Goal: Task Accomplishment & Management: Manage account settings

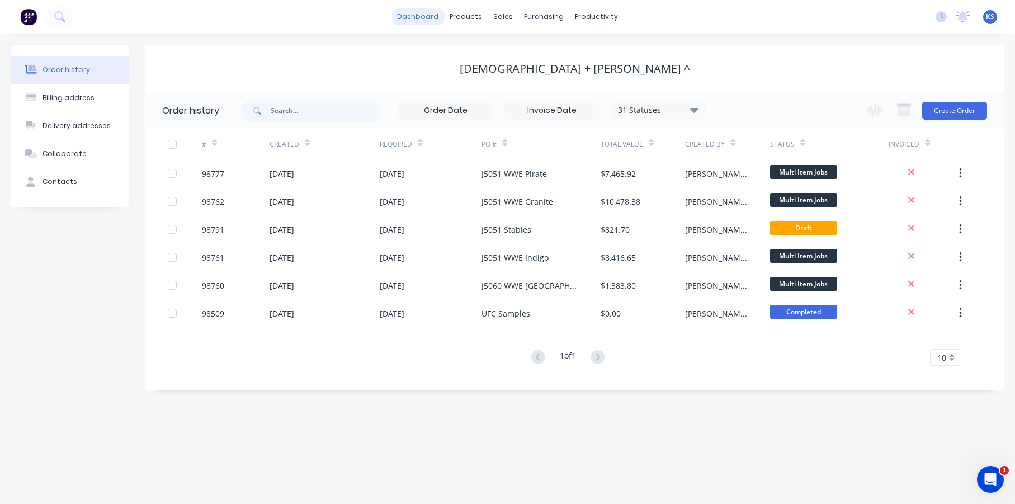
click at [441, 17] on link "dashboard" at bounding box center [418, 16] width 53 height 17
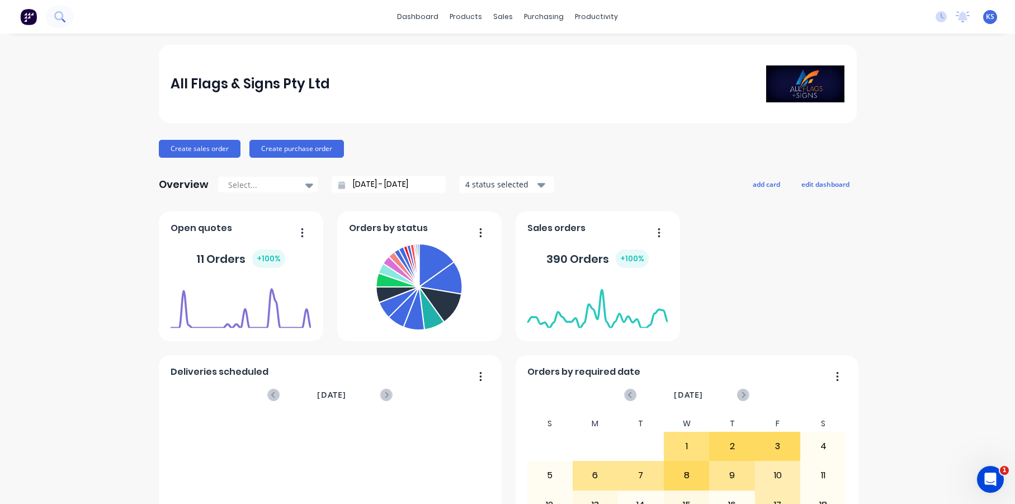
click at [56, 15] on icon at bounding box center [59, 16] width 11 height 11
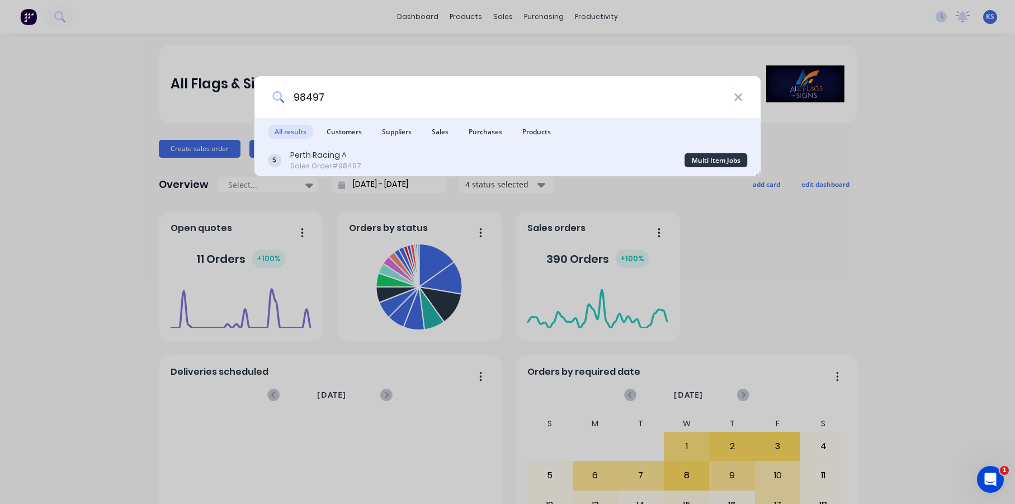
type input "98497"
click at [325, 159] on div "Perth Racing ^" at bounding box center [325, 155] width 71 height 12
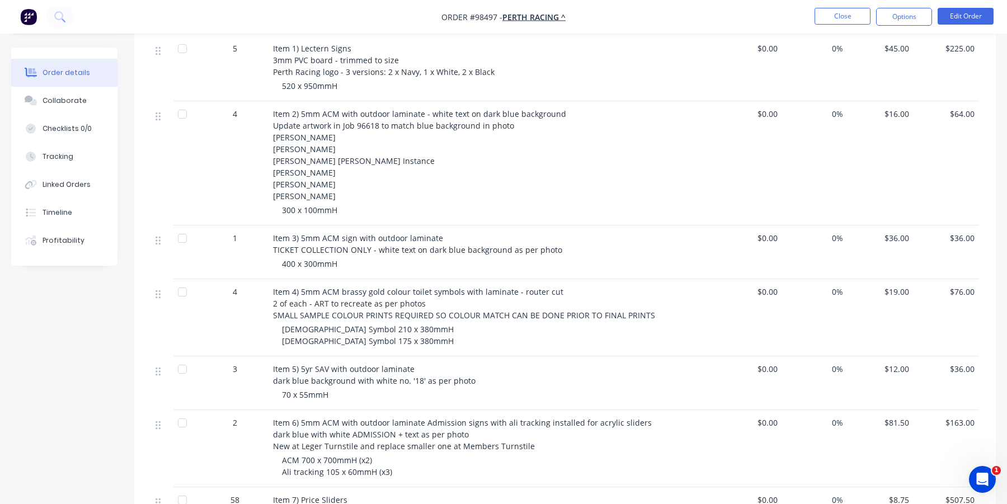
scroll to position [392, 0]
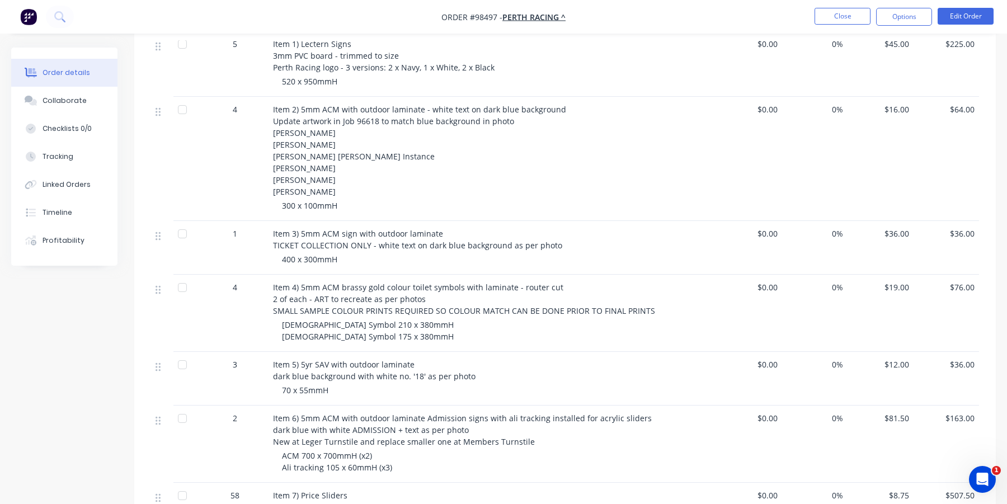
click at [682, 23] on nav "Order #98497 - Perth Racing ^ Close Options Edit Order" at bounding box center [503, 17] width 1007 height 34
click at [891, 82] on div "$45.00" at bounding box center [880, 63] width 66 height 65
click at [825, 23] on button "Close" at bounding box center [842, 16] width 56 height 17
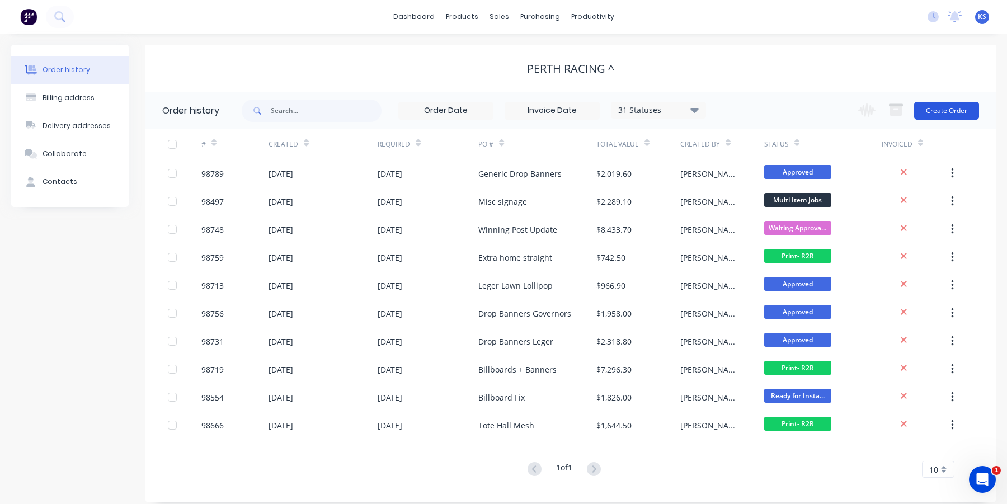
click at [923, 113] on button "Create Order" at bounding box center [946, 111] width 65 height 18
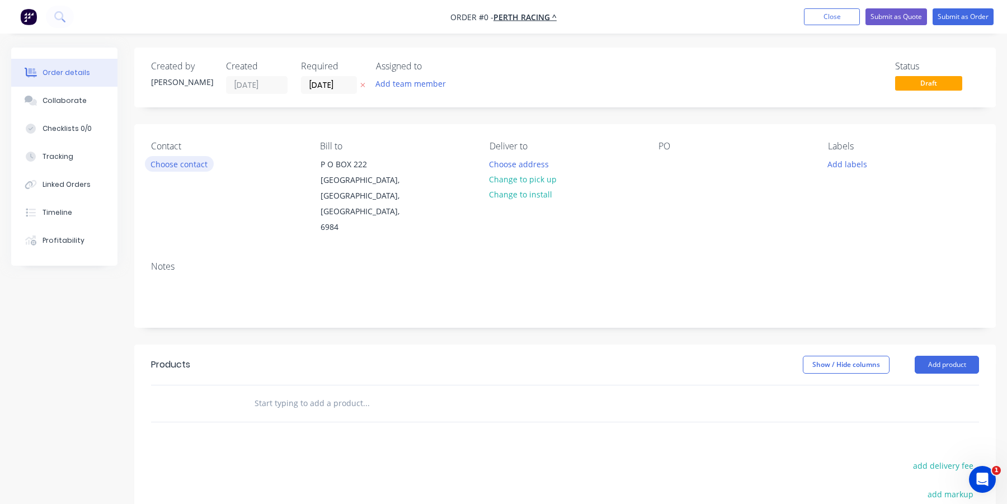
click at [176, 166] on button "Choose contact" at bounding box center [179, 163] width 69 height 15
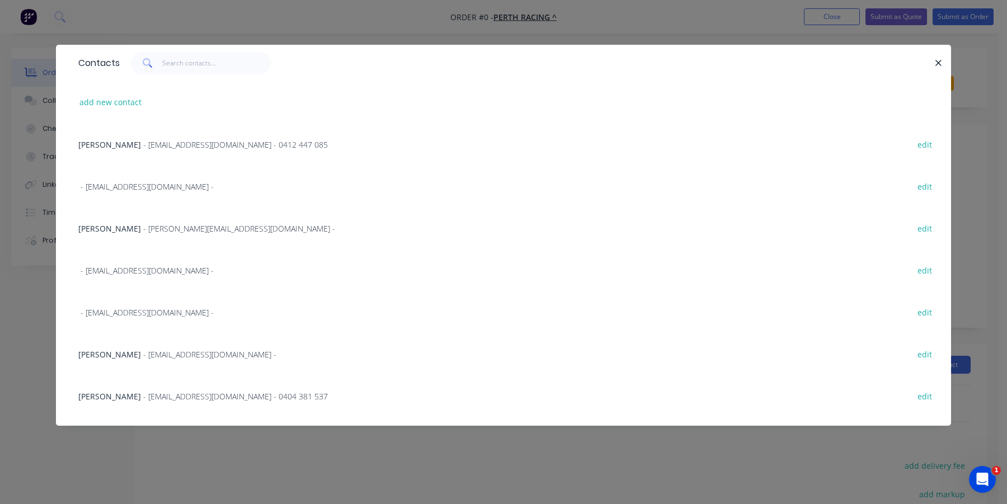
click at [143, 145] on span "- [EMAIL_ADDRESS][DOMAIN_NAME] - 0412 447 085" at bounding box center [235, 144] width 185 height 11
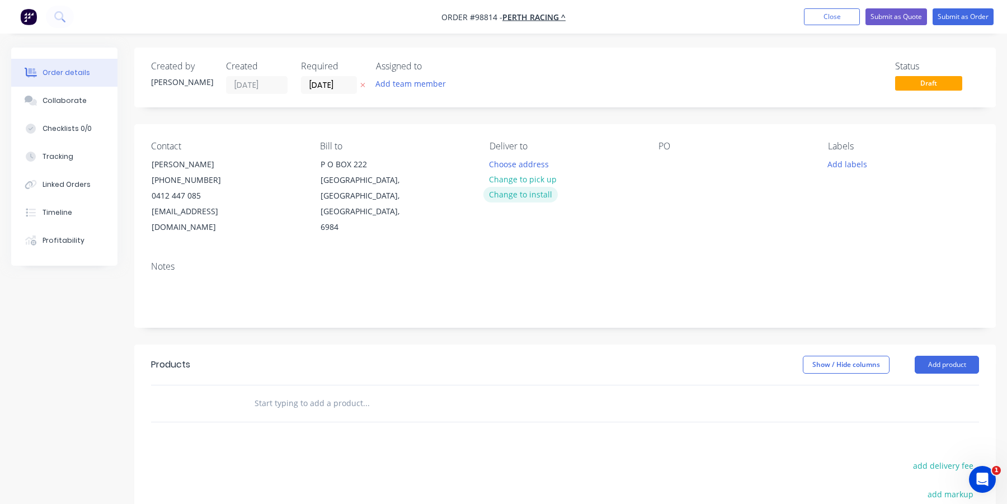
click at [513, 192] on button "Change to install" at bounding box center [520, 194] width 75 height 15
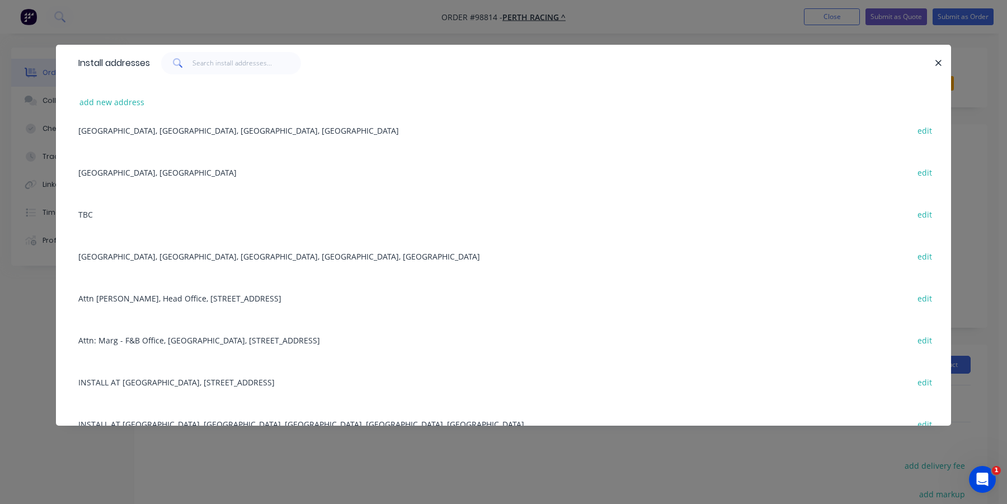
scroll to position [112, 0]
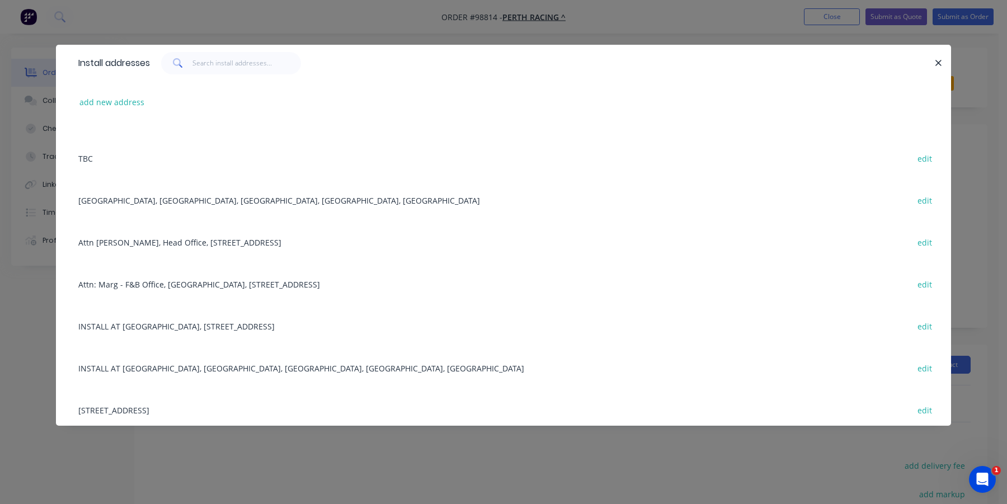
click at [126, 324] on div "INSTALL AT [GEOGRAPHIC_DATA], [STREET_ADDRESS] edit" at bounding box center [503, 326] width 861 height 42
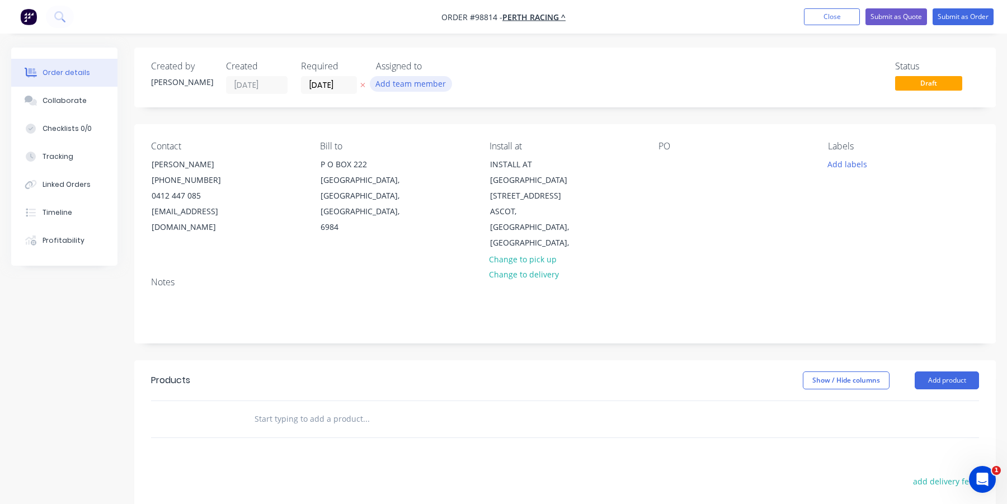
click at [409, 85] on button "Add team member" at bounding box center [411, 83] width 82 height 15
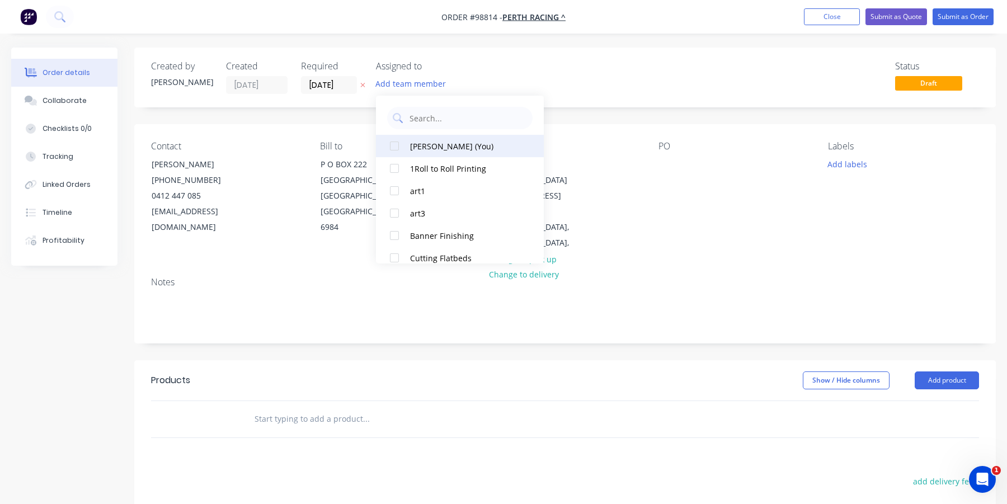
click at [397, 145] on div at bounding box center [394, 146] width 22 height 22
click at [329, 84] on input "[DATE]" at bounding box center [328, 85] width 55 height 17
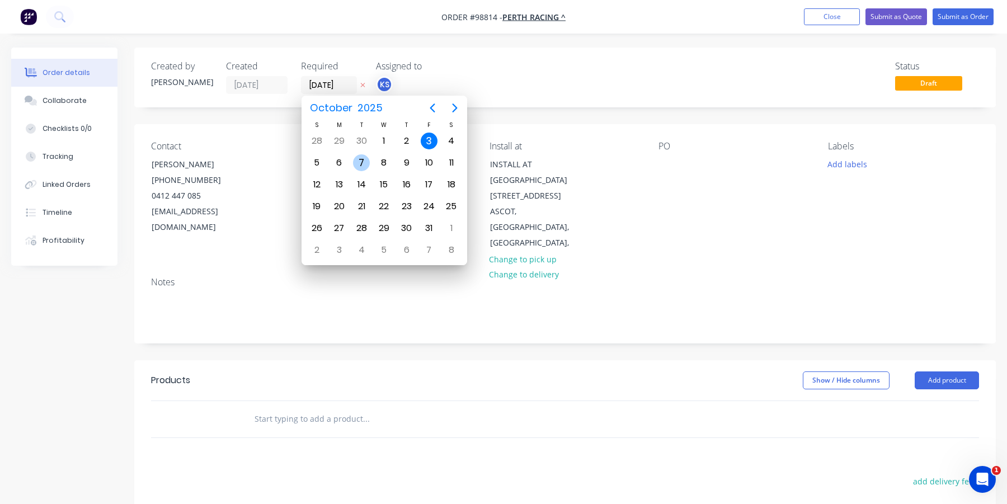
click at [367, 159] on div "7" at bounding box center [361, 162] width 17 height 17
type input "[DATE]"
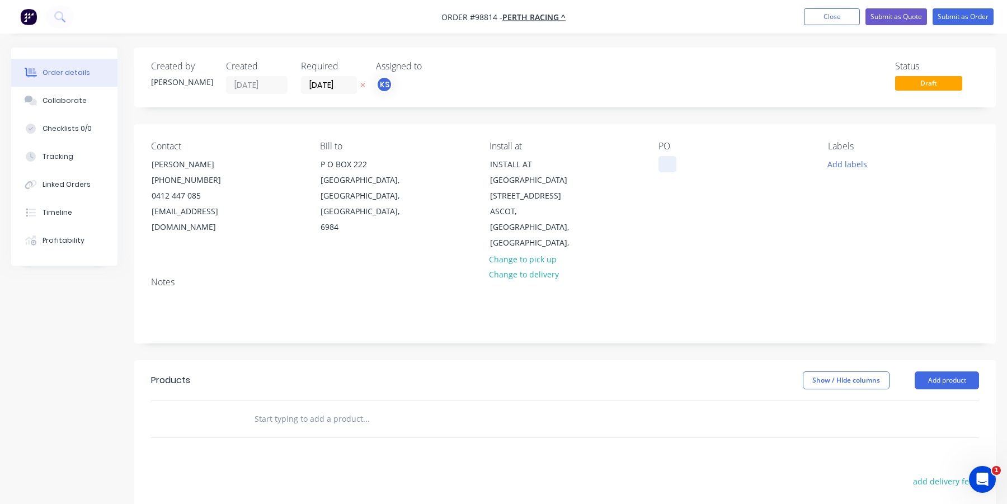
click at [662, 165] on div at bounding box center [667, 164] width 18 height 16
click at [287, 408] on input "text" at bounding box center [366, 419] width 224 height 22
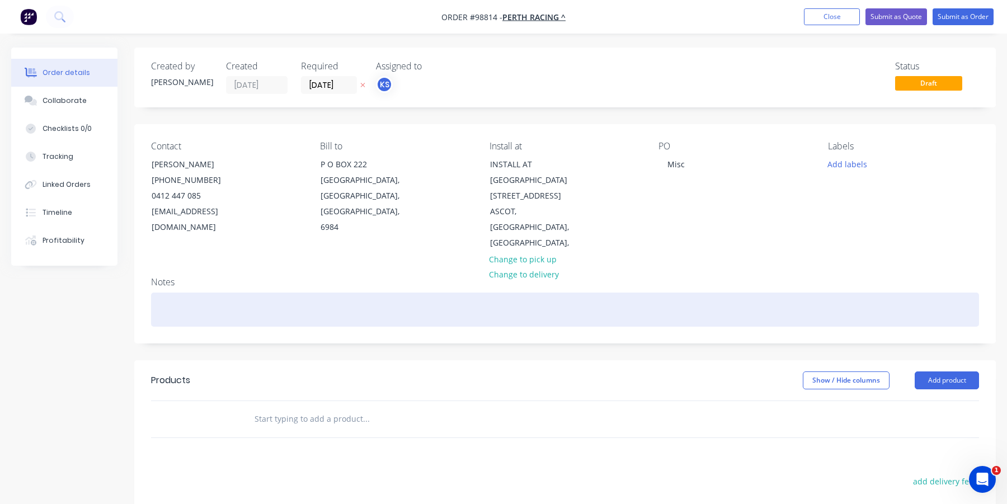
click at [159, 293] on div at bounding box center [565, 310] width 828 height 34
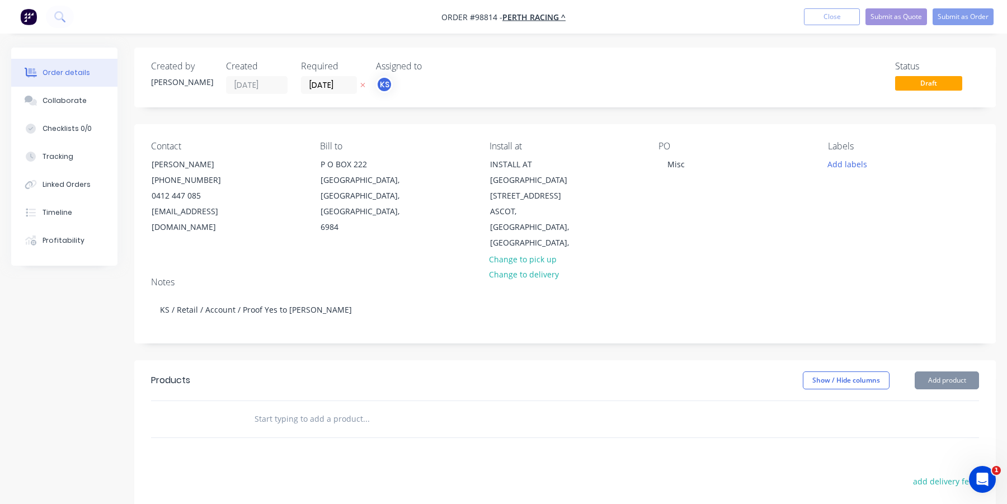
click at [282, 408] on input "text" at bounding box center [366, 419] width 224 height 22
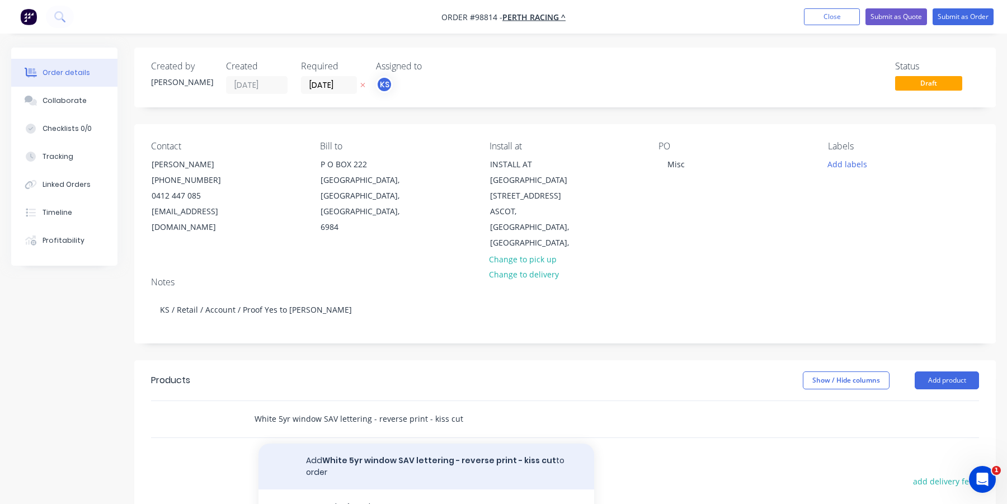
type input "White 5yr window SAV lettering - reverse print - kiss cut"
click at [363, 444] on button "Add White 5yr window SAV lettering - reverse print - kiss cut to order" at bounding box center [426, 467] width 336 height 46
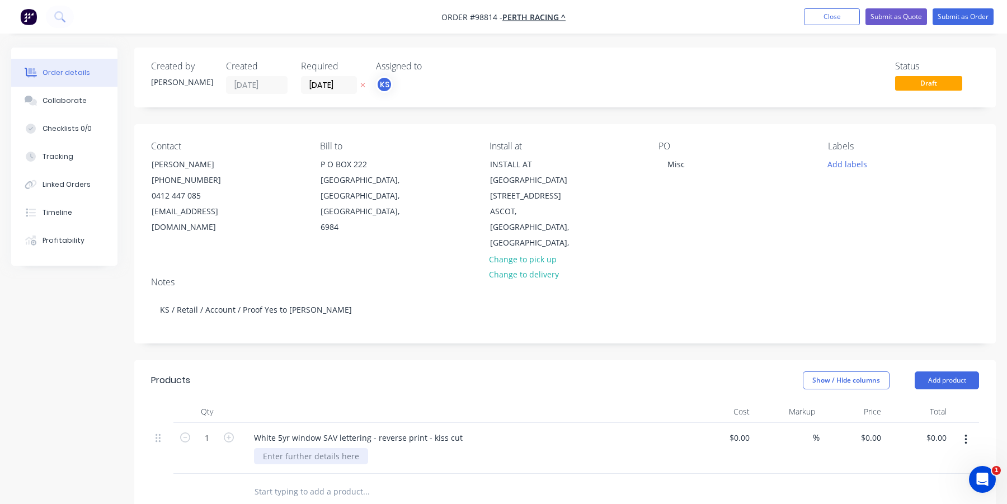
click at [338, 448] on div at bounding box center [311, 456] width 114 height 16
click at [267, 480] on input "text" at bounding box center [366, 491] width 224 height 22
click at [867, 423] on div "0 $0.00" at bounding box center [852, 448] width 66 height 51
type input "$68.00"
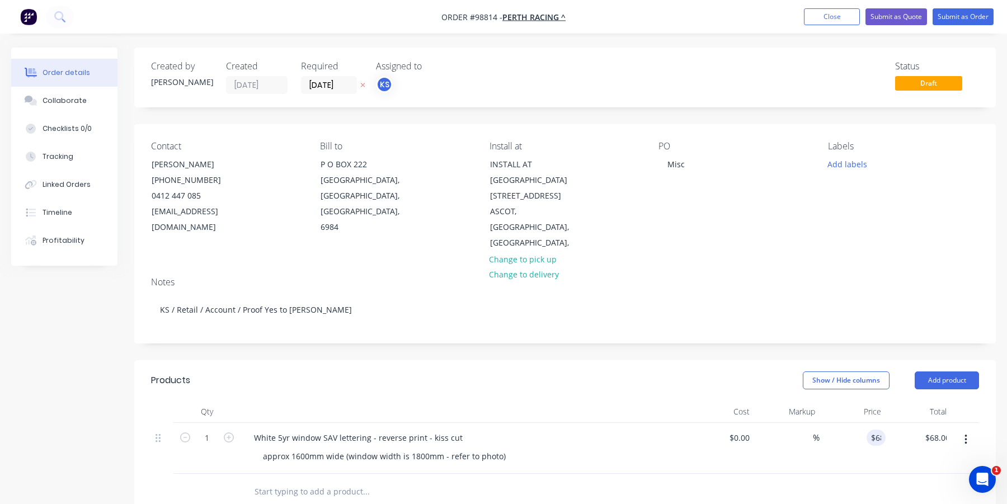
click at [856, 447] on div "$68.00 68" at bounding box center [852, 448] width 66 height 51
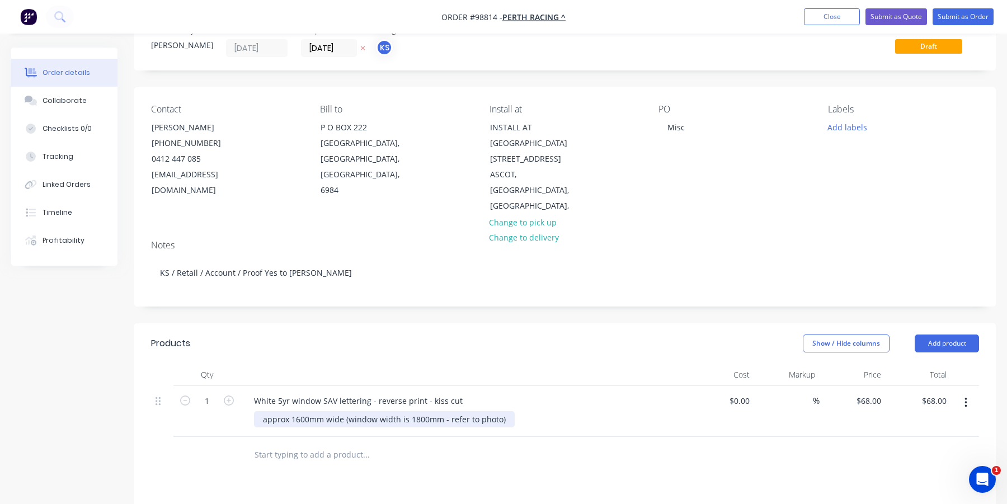
scroll to position [56, 0]
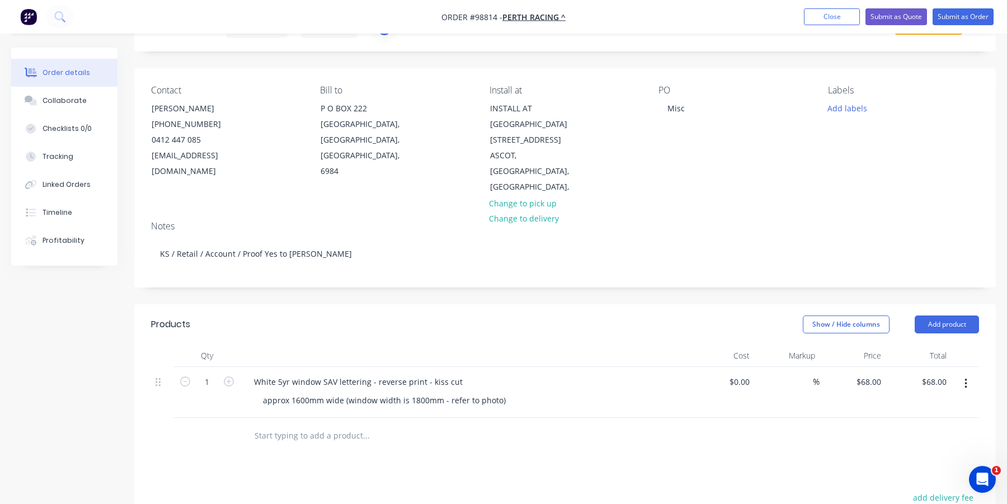
click at [281, 426] on input "text" at bounding box center [366, 436] width 224 height 22
click at [867, 374] on div "68 $68.00" at bounding box center [868, 382] width 35 height 16
type input "$78.00"
click at [324, 425] on input "text" at bounding box center [366, 436] width 224 height 22
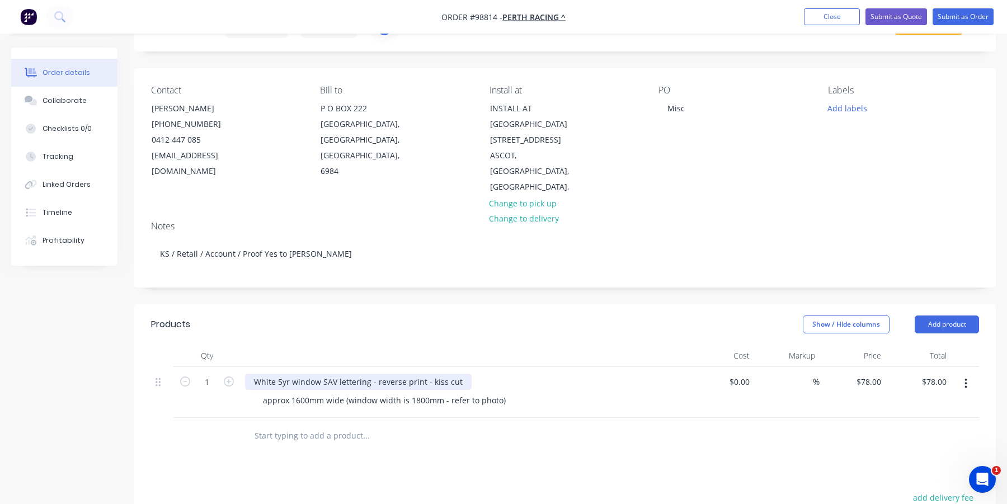
click at [253, 374] on div "White 5yr window SAV lettering - reverse print - kiss cut" at bounding box center [358, 382] width 227 height 16
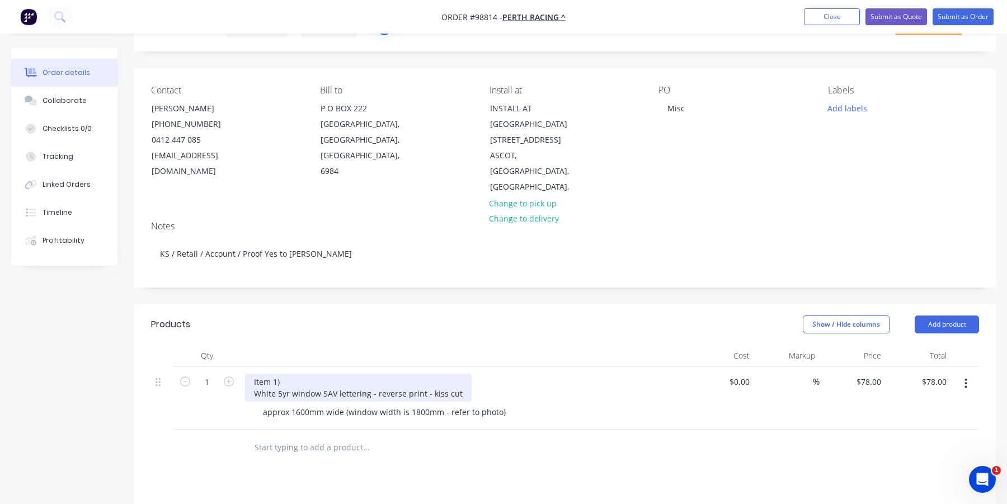
click at [296, 374] on div "Item 1) White 5yr window SAV lettering - reverse print - kiss cut" at bounding box center [358, 388] width 227 height 28
click at [260, 436] on input "text" at bounding box center [366, 447] width 224 height 22
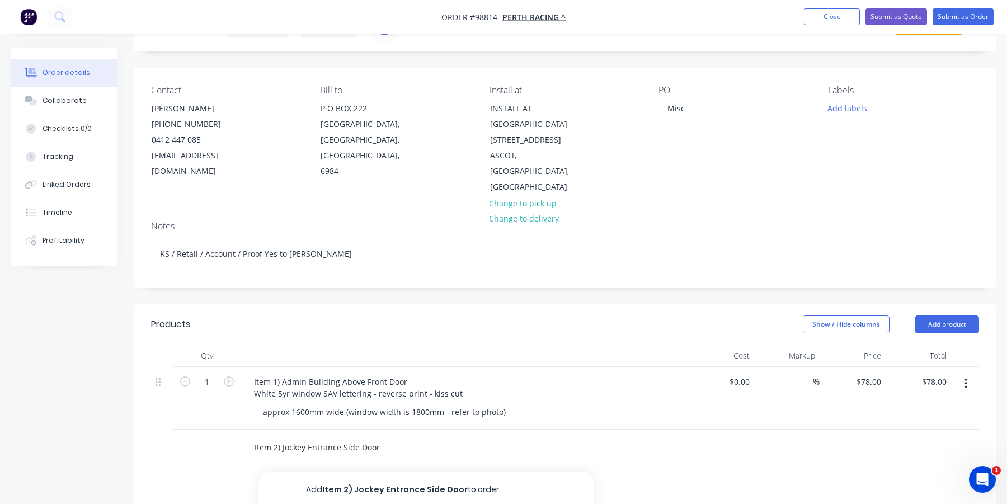
type input "Item 2) Jockey Entrance Side Door"
click at [328, 472] on button "Add Item 2) Jockey Entrance Side Door to order" at bounding box center [426, 490] width 336 height 36
click at [313, 455] on div at bounding box center [311, 463] width 114 height 16
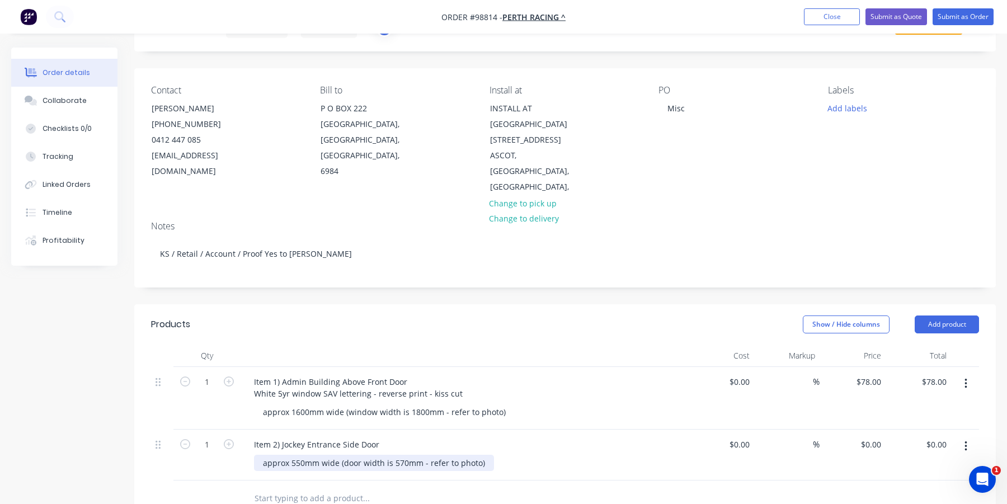
click at [319, 455] on div "approx 550mm wide (door width is 570mm - refer to photo)" at bounding box center [374, 463] width 240 height 16
click at [341, 455] on div "approx 550mm wide (door width is 570mm - refer to photo)" at bounding box center [374, 463] width 240 height 16
click at [385, 436] on div "Item 2) Jockey Entrance Side Door" at bounding box center [464, 444] width 438 height 16
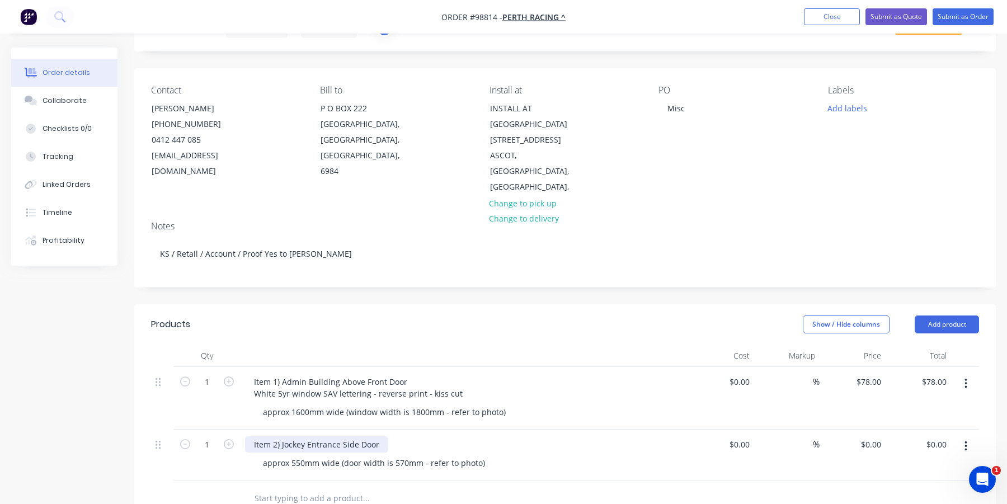
click at [378, 436] on div "Item 2) Jockey Entrance Side Door" at bounding box center [316, 444] width 143 height 16
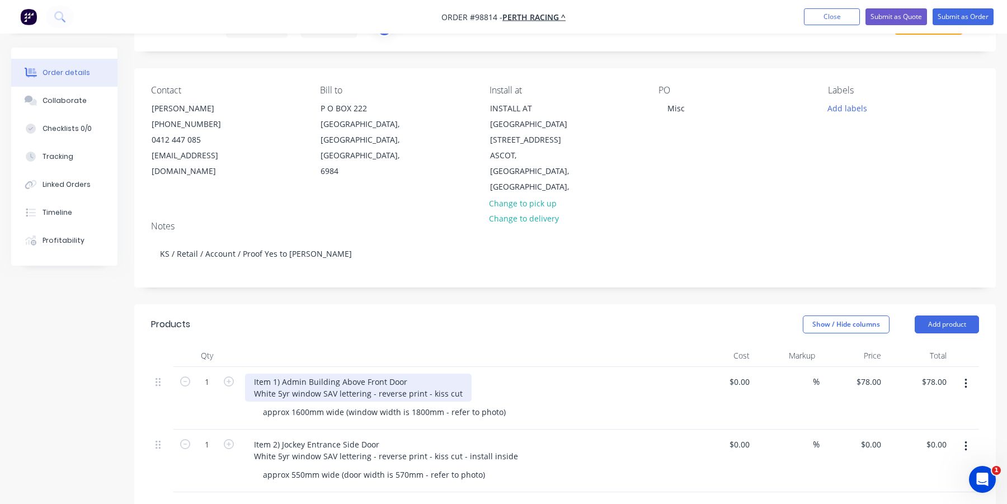
click at [462, 380] on div "Item 1) Admin Building Above Front Door White 5yr window SAV lettering - revers…" at bounding box center [358, 388] width 227 height 28
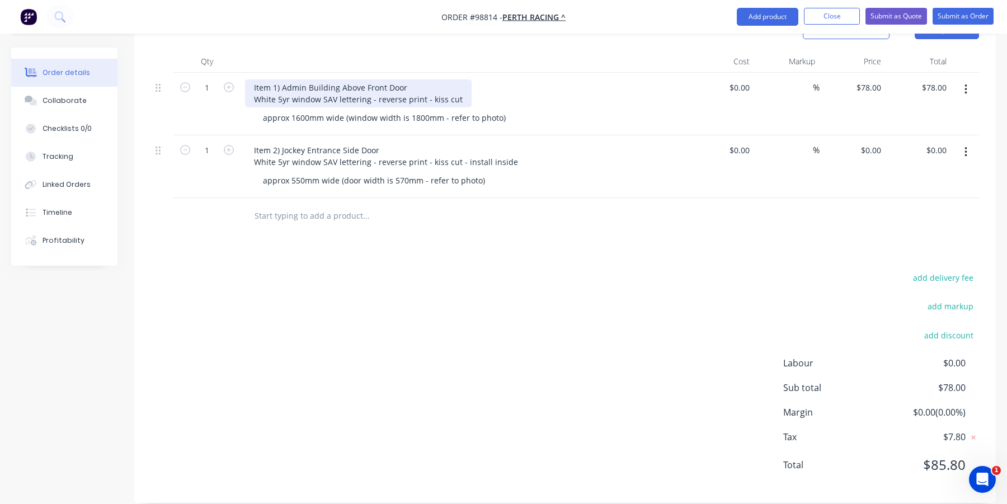
click at [454, 86] on div "Item 1) Admin Building Above Front Door White 5yr window SAV lettering - revers…" at bounding box center [358, 93] width 227 height 28
click at [316, 205] on input "text" at bounding box center [366, 216] width 224 height 22
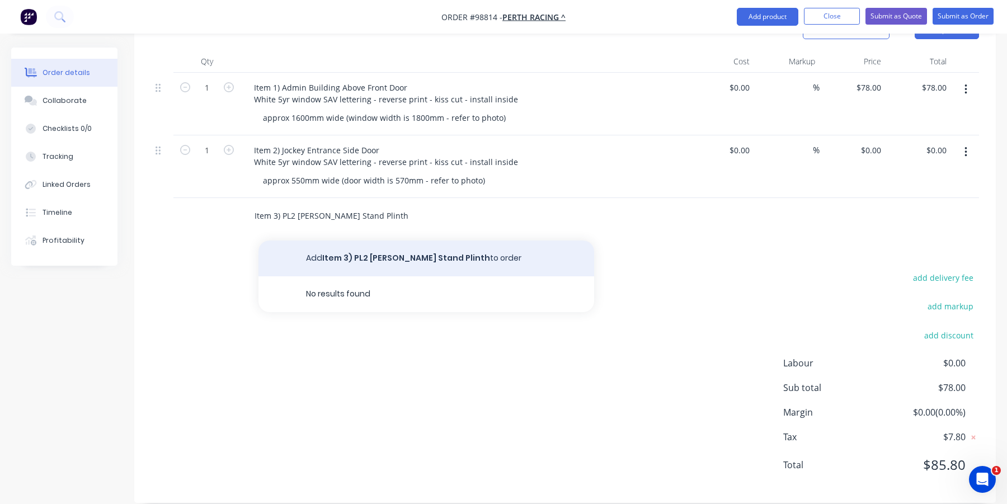
type input "Item 3) PL2 [PERSON_NAME] Stand Plinth"
click at [323, 241] on button "Add Item 3) PL2 [PERSON_NAME] Stand Plinth to order" at bounding box center [426, 259] width 336 height 36
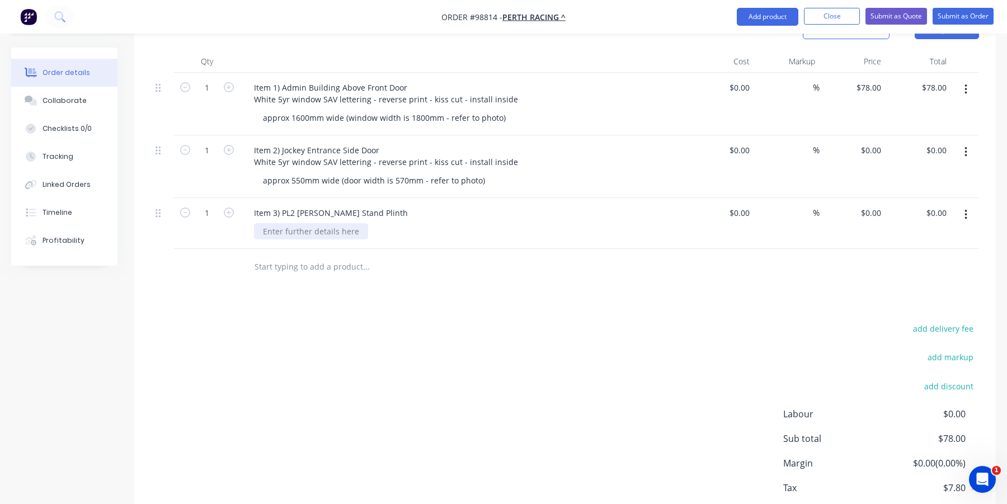
click at [286, 223] on div at bounding box center [311, 231] width 114 height 16
click at [395, 205] on div "Item 3) PL2 [PERSON_NAME] Stand Plinth" at bounding box center [331, 213] width 172 height 16
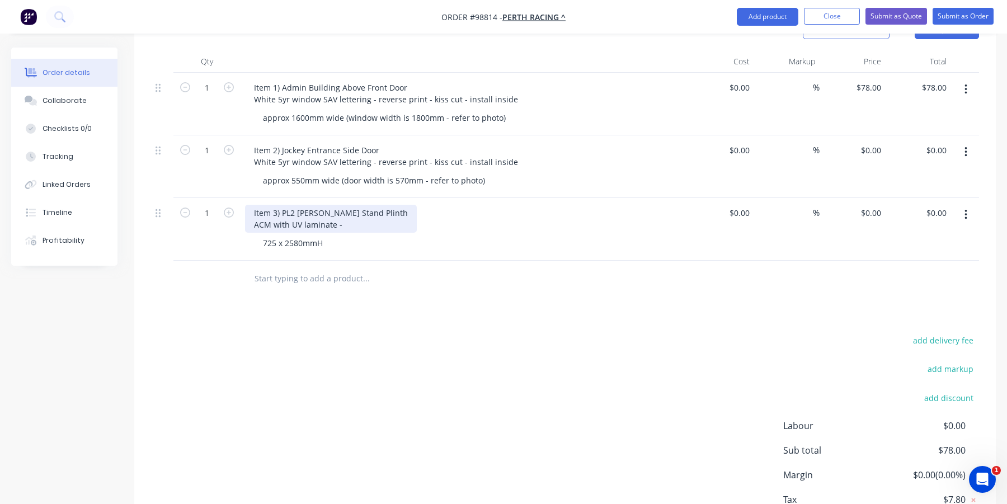
click at [253, 208] on div "Item 3) PL2 [PERSON_NAME] Stand Plinth ACM with UV laminate -" at bounding box center [331, 219] width 172 height 28
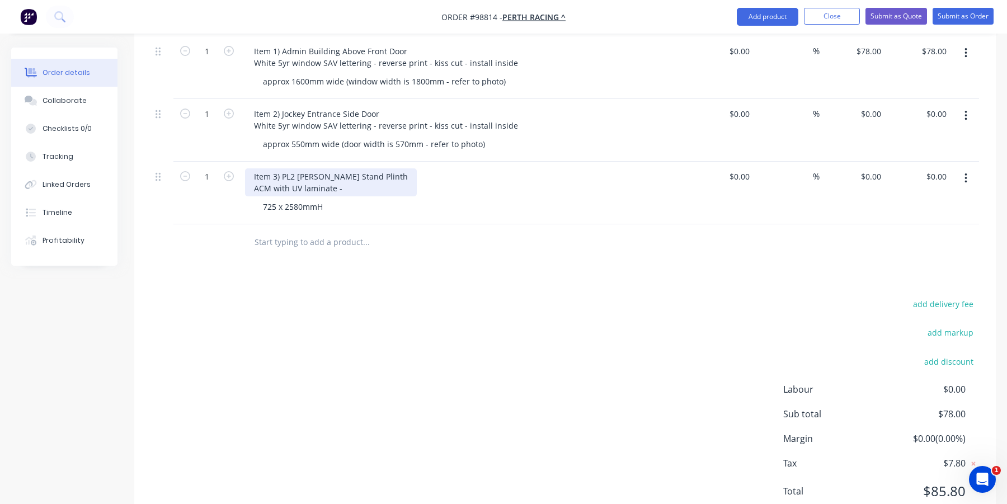
scroll to position [406, 0]
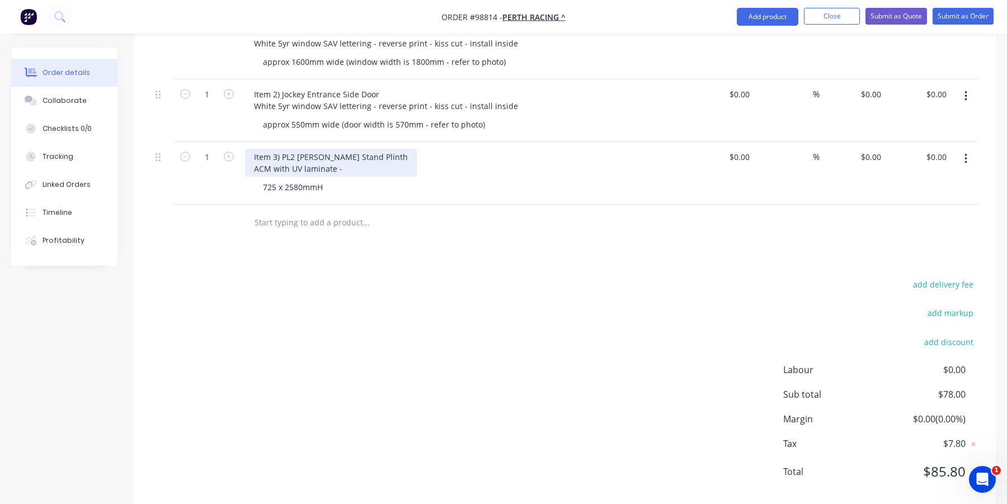
click at [362, 152] on div "Item 3) PL2 [PERSON_NAME] Stand Plinth ACM with UV laminate -" at bounding box center [331, 163] width 172 height 28
click at [342, 152] on div "Item 3) PL2 [PERSON_NAME] Stand Plinth ACM with UV laminate - one damaged panel" at bounding box center [336, 163] width 183 height 28
click at [444, 152] on div "Item 3) PL2 [PERSON_NAME] Stand Plinth ACM with UV laminate - replace one damag…" at bounding box center [352, 163] width 214 height 28
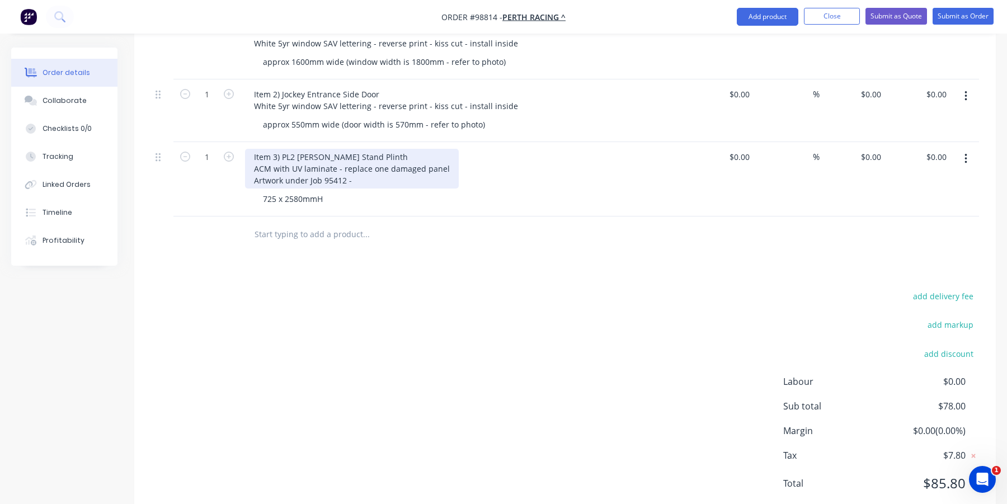
click at [285, 162] on div "Item 3) PL2 [PERSON_NAME] Stand Plinth ACM with UV laminate - replace one damag…" at bounding box center [352, 169] width 214 height 40
click at [281, 163] on div "Item 3) PL2 [PERSON_NAME] Stand Plinth ACM with UV laminate - replace one damag…" at bounding box center [352, 169] width 214 height 40
click at [381, 164] on div "Item 3) PL2 [PERSON_NAME] Stand Plinth ACM with UV laminate - replace one damag…" at bounding box center [352, 169] width 214 height 40
click at [445, 150] on div "Item 3) PL2 [PERSON_NAME] Stand Plinth ACM with UV laminate - replace one damag…" at bounding box center [352, 169] width 214 height 40
click at [412, 164] on div "Item 3) PL2 [PERSON_NAME] Stand Plinth ACM with UV laminate - replace one damag…" at bounding box center [381, 169] width 273 height 40
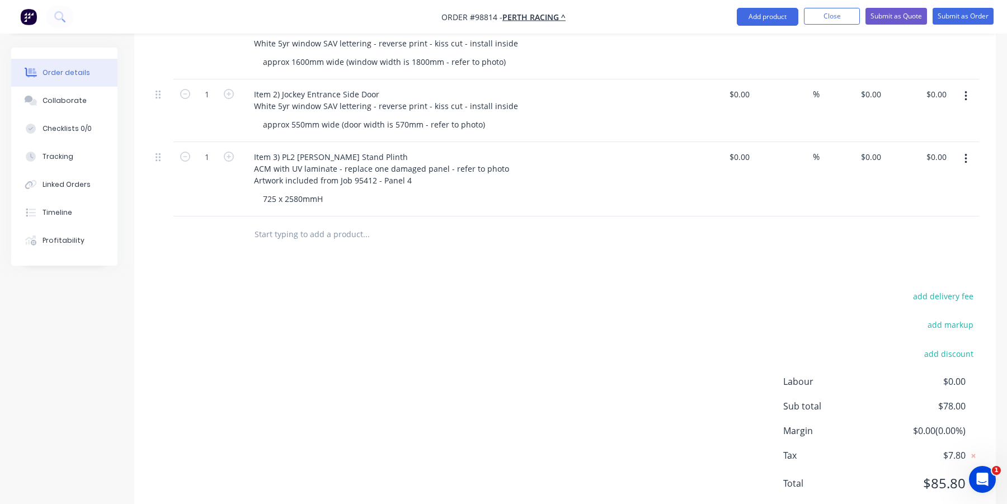
click at [318, 228] on input "text" at bounding box center [366, 234] width 224 height 22
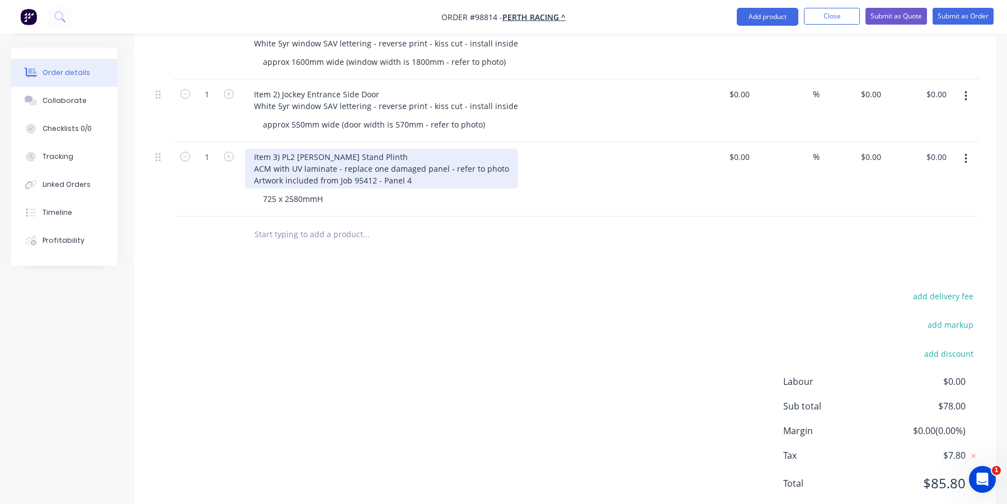
click at [413, 166] on div "Item 3) PL2 [PERSON_NAME] Stand Plinth ACM with UV laminate - replace one damag…" at bounding box center [381, 169] width 273 height 40
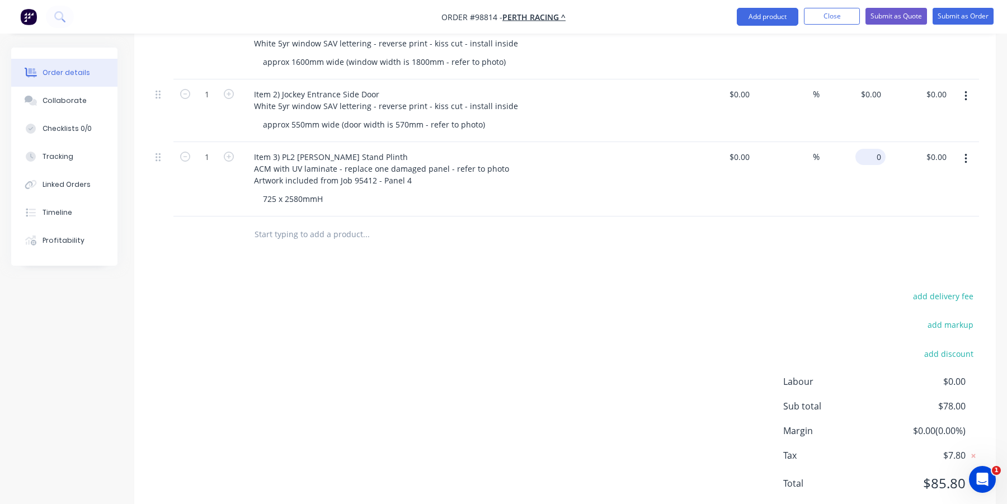
click at [873, 149] on input "0" at bounding box center [873, 157] width 26 height 16
type input "$297.00"
type input "297"
click at [644, 158] on div "Item 3) PL2 [PERSON_NAME] Stand Plinth ACM with UV laminate - replace one damag…" at bounding box center [464, 169] width 438 height 40
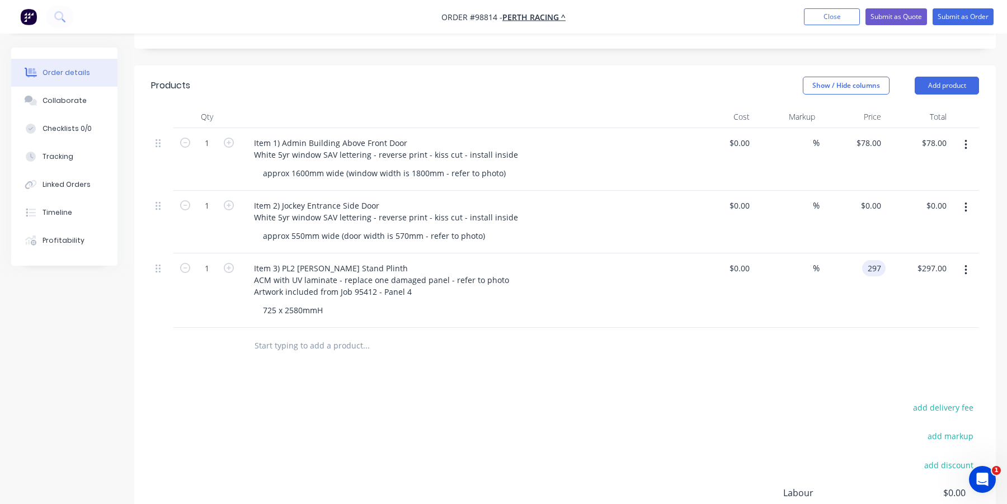
scroll to position [294, 0]
type input "0"
type input "$297.00"
click at [871, 198] on div "0 0" at bounding box center [876, 206] width 17 height 16
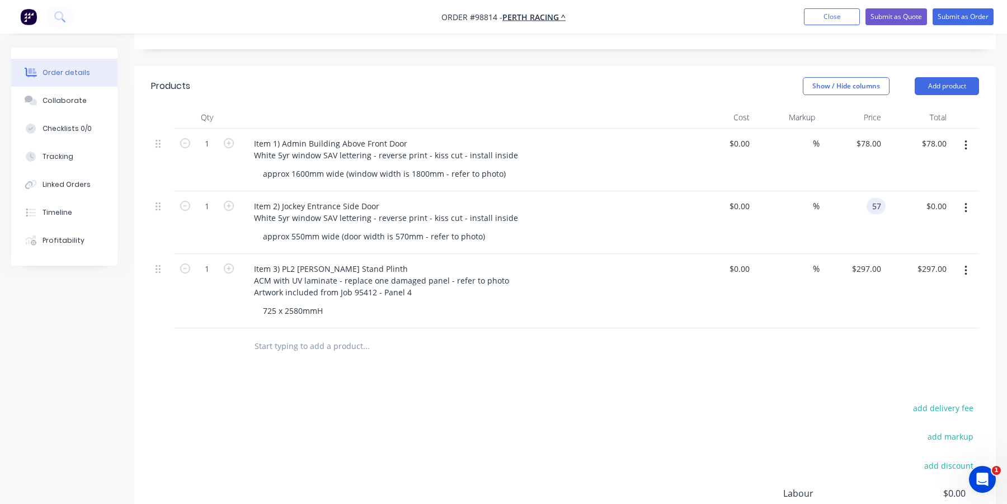
type input "$57.00"
click at [864, 216] on div "$57.00 57" at bounding box center [852, 222] width 66 height 63
click at [862, 191] on div "57 $57.00" at bounding box center [852, 222] width 66 height 63
type input "$55.00"
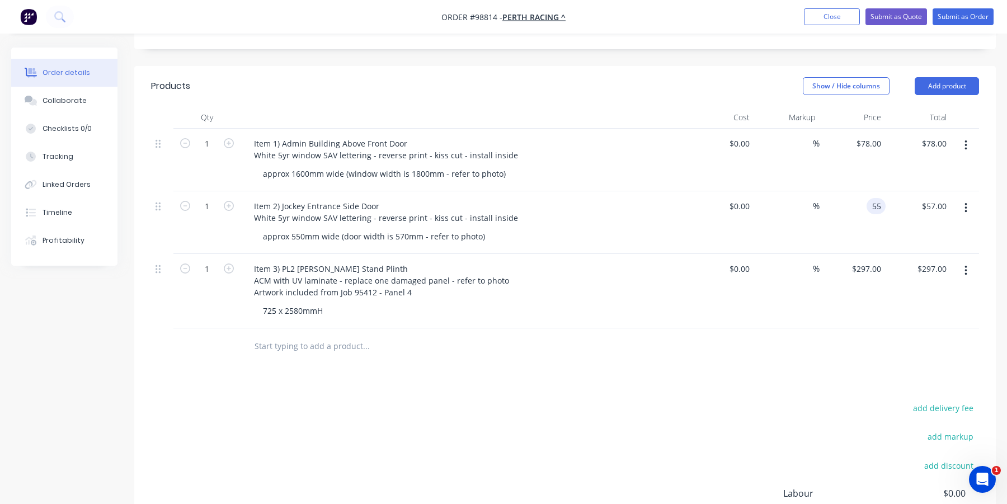
type input "$55.00"
click at [861, 205] on div "$55.00 55" at bounding box center [852, 222] width 66 height 63
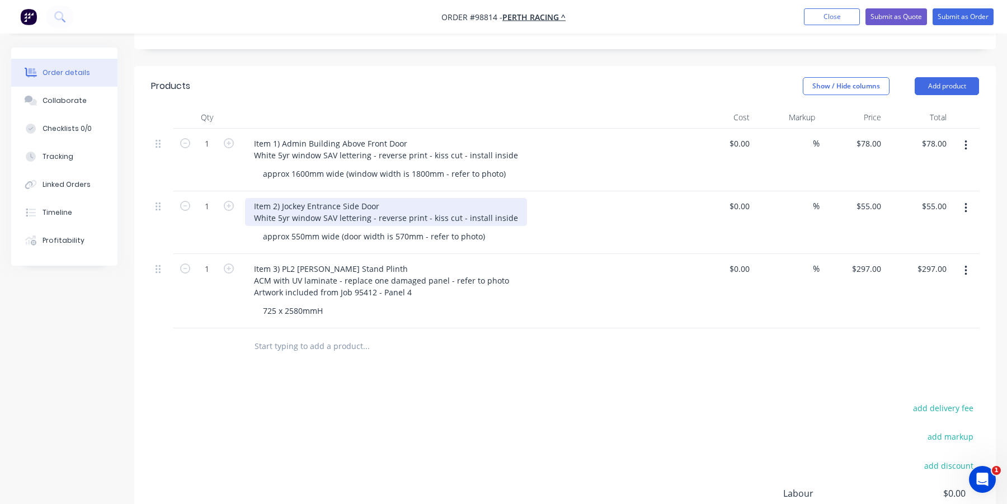
click at [508, 200] on div "Item 2) Jockey Entrance Side Door White 5yr window SAV lettering - reverse prin…" at bounding box center [386, 212] width 282 height 28
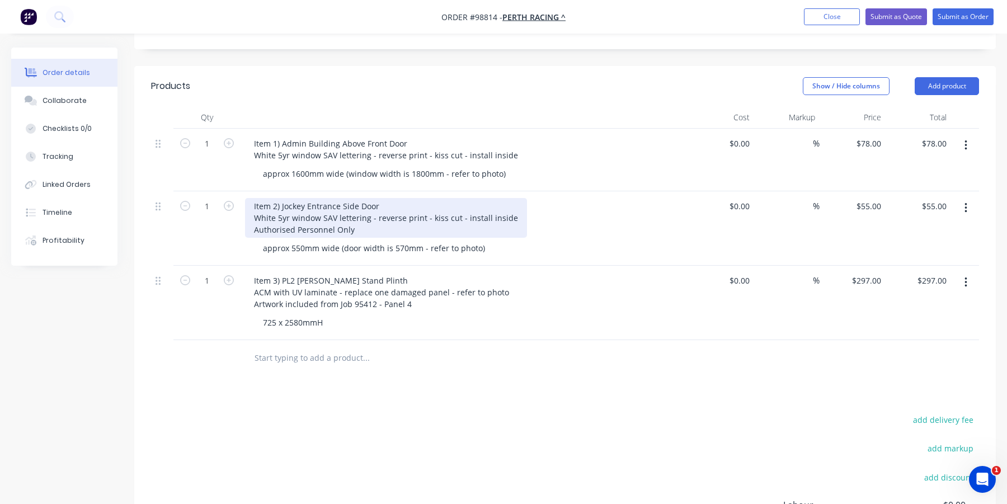
click at [252, 216] on div "Item 2) Jockey Entrance Side Door White 5yr window SAV lettering - reverse prin…" at bounding box center [386, 218] width 282 height 40
click at [411, 214] on div "Item 2) Jockey Entrance Side Door White 5yr window SAV lettering - reverse prin…" at bounding box center [386, 218] width 282 height 40
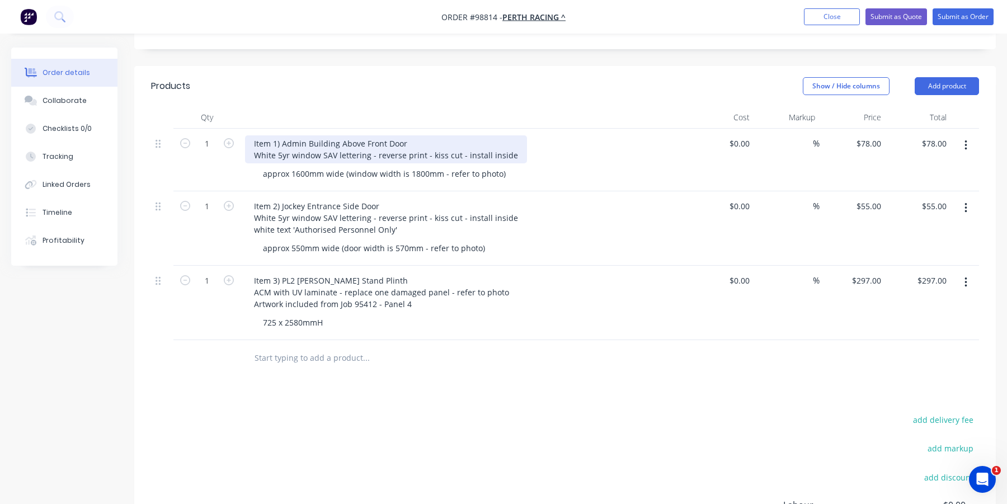
click at [507, 139] on div "Item 1) Admin Building Above Front Door White 5yr window SAV lettering - revers…" at bounding box center [386, 149] width 282 height 28
click at [502, 136] on div "Item 1) Admin Building Above Front Door White 5yr window SAV lettering - revers…" at bounding box center [386, 149] width 282 height 28
click at [507, 139] on div "Item 1) Admin Building Above Front Door White 5yr window SAV lettering - revers…" at bounding box center [386, 149] width 282 height 28
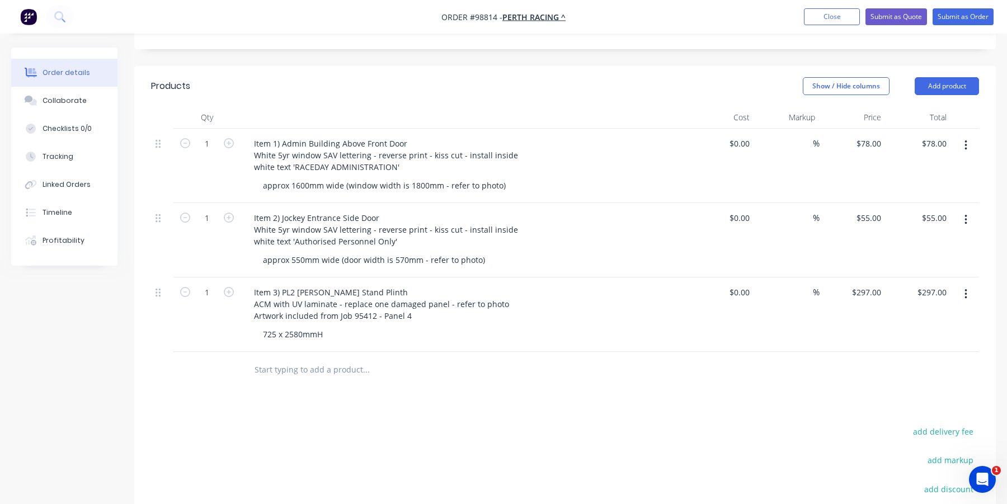
click at [535, 299] on div "Item 3) PL2 [PERSON_NAME] Stand Plinth ACM with UV laminate - replace one damag…" at bounding box center [464, 304] width 438 height 40
click at [864, 204] on div "55 $55.00" at bounding box center [852, 240] width 66 height 74
type input "$55.00"
click at [565, 230] on div "Item 2) Jockey Entrance Side Door White 5yr window SAV lettering - reverse prin…" at bounding box center [464, 230] width 438 height 40
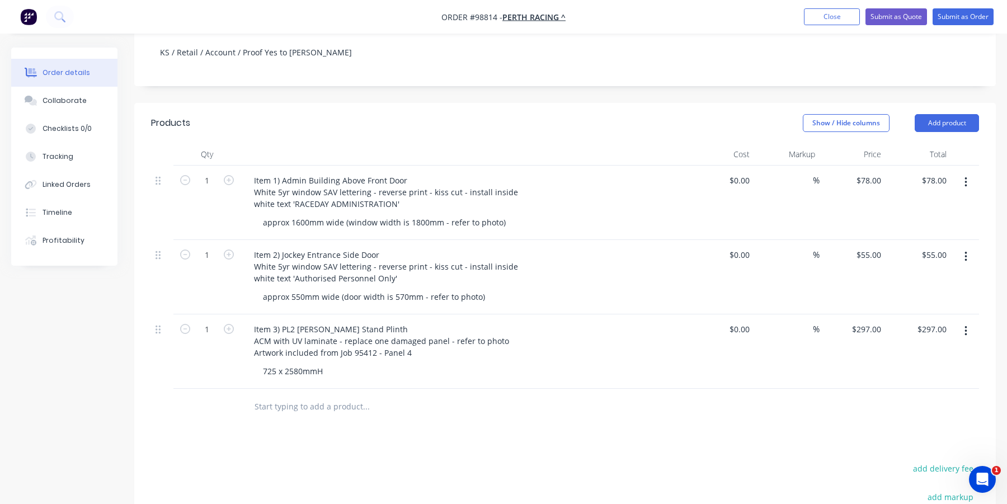
scroll to position [238, 0]
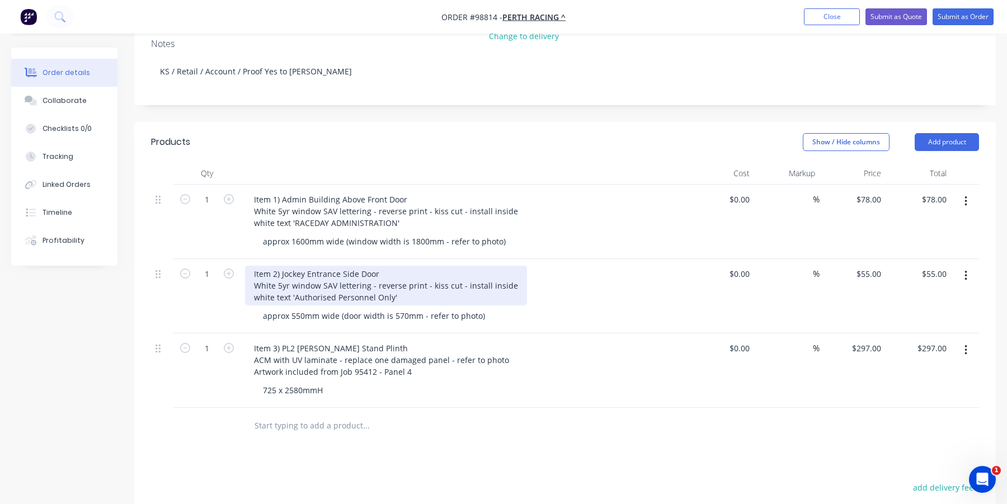
click at [281, 266] on div "Item 2) Jockey Entrance Side Door White 5yr window SAV lettering - reverse prin…" at bounding box center [386, 286] width 282 height 40
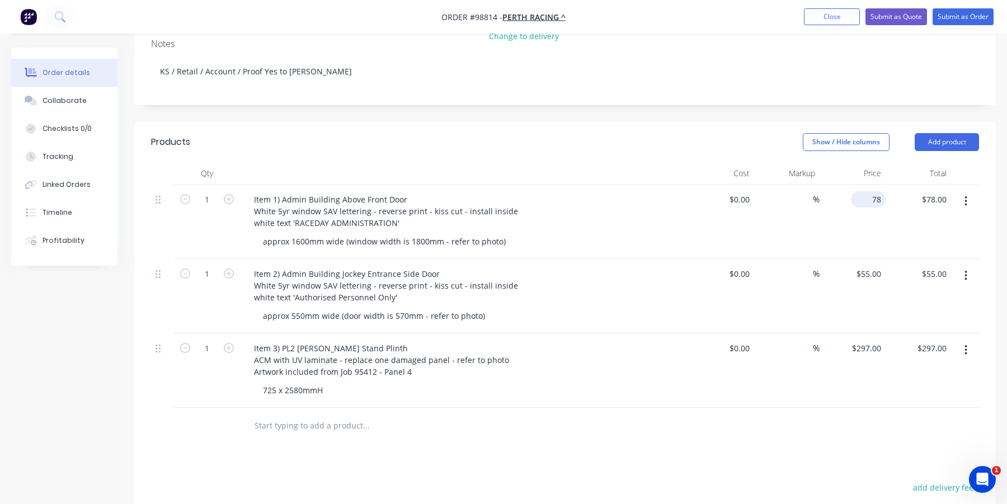
click at [863, 185] on div "78 $78.00" at bounding box center [852, 222] width 66 height 74
type input "$82.00"
click at [861, 215] on div "$82.00 82" at bounding box center [852, 222] width 66 height 74
click at [865, 185] on div "82 $82.00" at bounding box center [852, 222] width 66 height 74
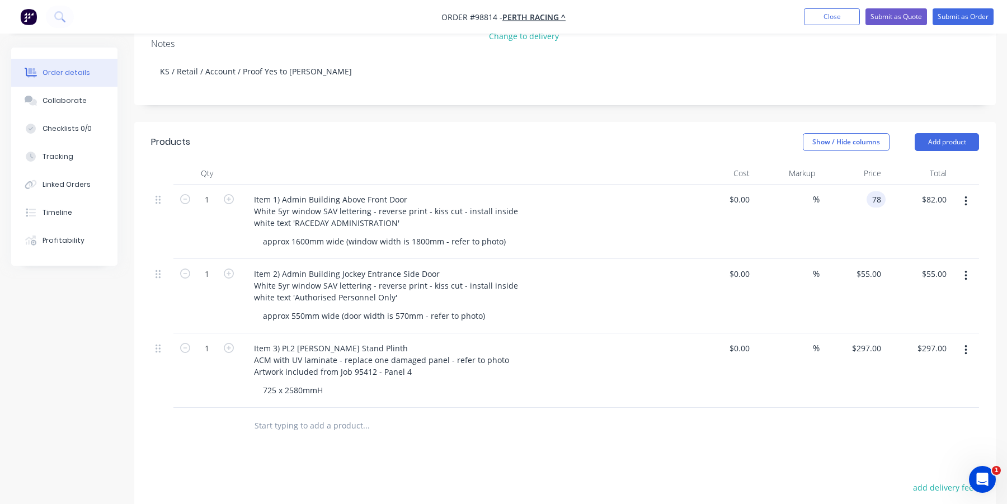
type input "$78.00"
click at [848, 218] on div "$78.00 $78.00" at bounding box center [852, 222] width 66 height 74
click at [864, 259] on div "55 55" at bounding box center [852, 296] width 66 height 74
type input "$55.00"
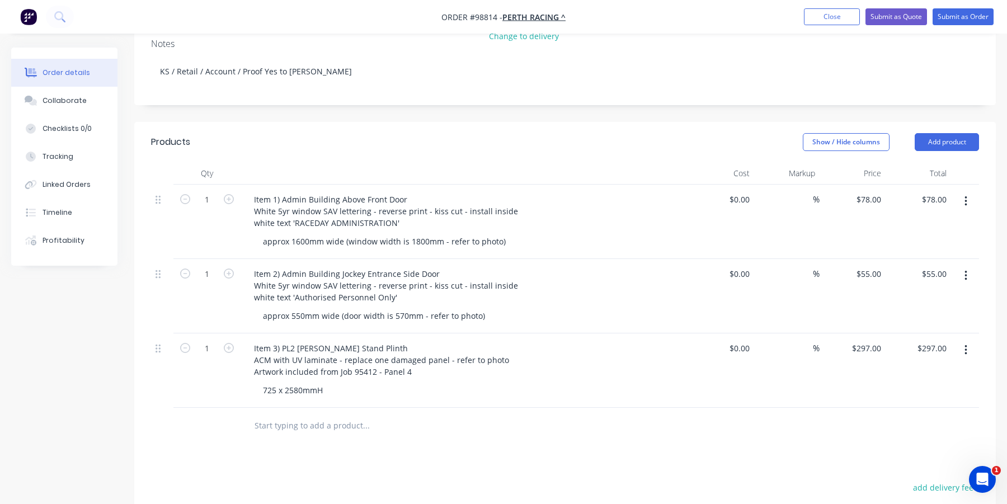
click at [277, 414] on input "text" at bounding box center [366, 425] width 224 height 22
type input "Installation"
click at [317, 450] on button "Add Installation to order" at bounding box center [426, 468] width 336 height 36
click at [871, 414] on div "0 $0.00" at bounding box center [870, 422] width 30 height 16
type input "$150.00"
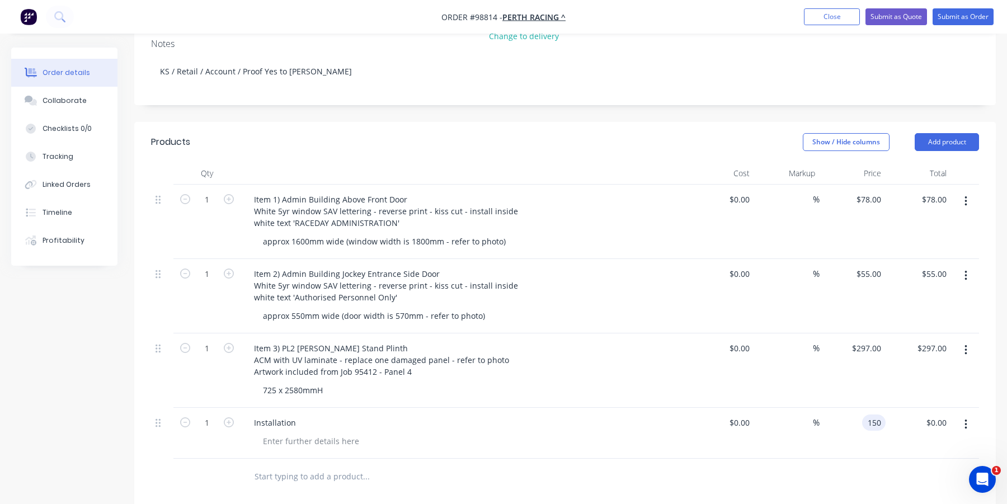
type input "$150.00"
click at [522, 438] on div "Installation" at bounding box center [464, 433] width 447 height 51
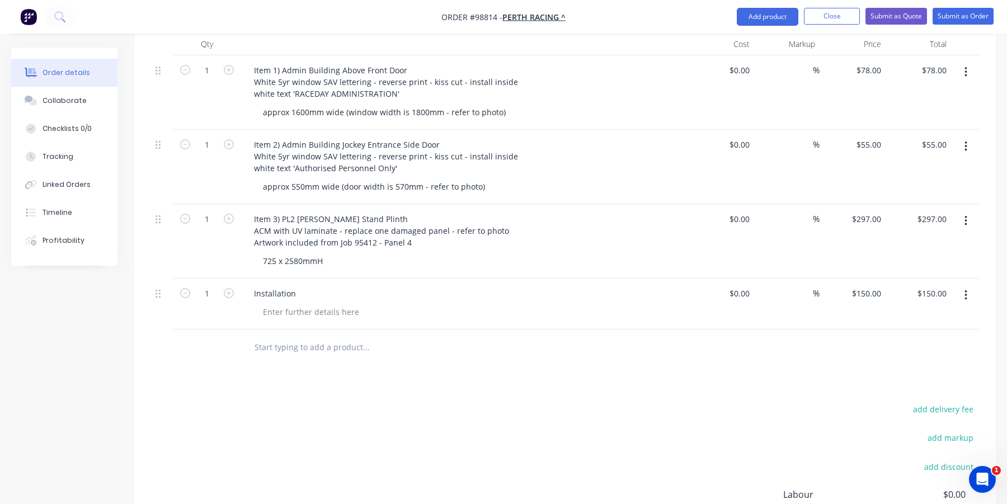
scroll to position [350, 0]
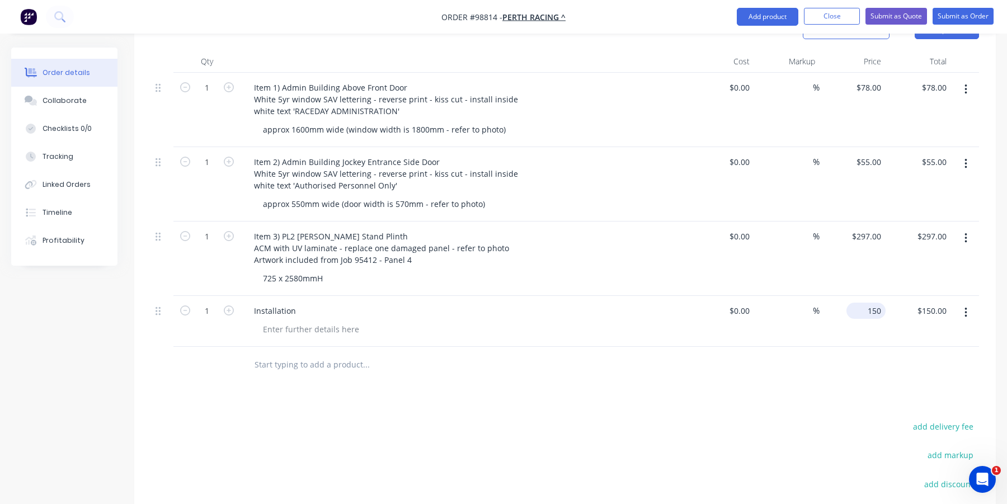
click at [869, 303] on input "150" at bounding box center [868, 311] width 35 height 16
type input "$250.00"
click at [763, 383] on div "Products Show / Hide columns Add product Qty Cost Markup Price Total 1 Item 1) …" at bounding box center [564, 331] width 861 height 642
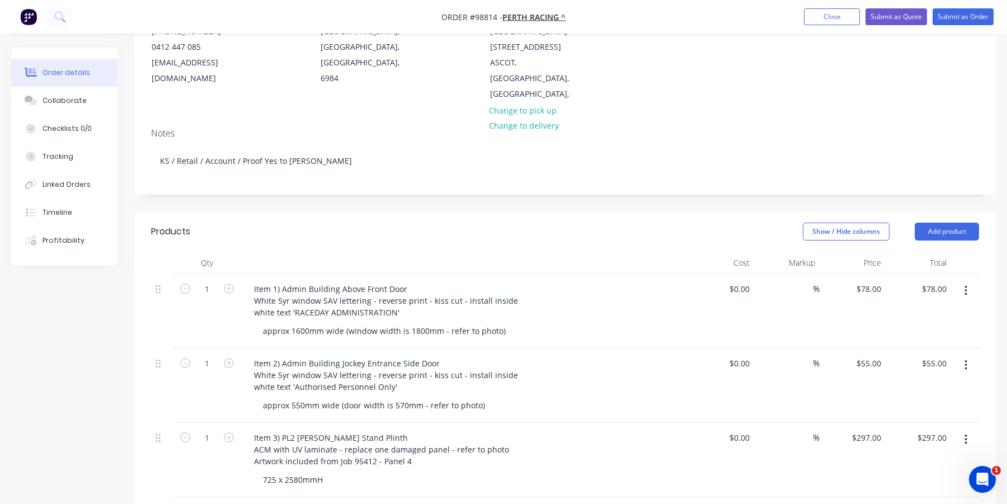
scroll to position [0, 0]
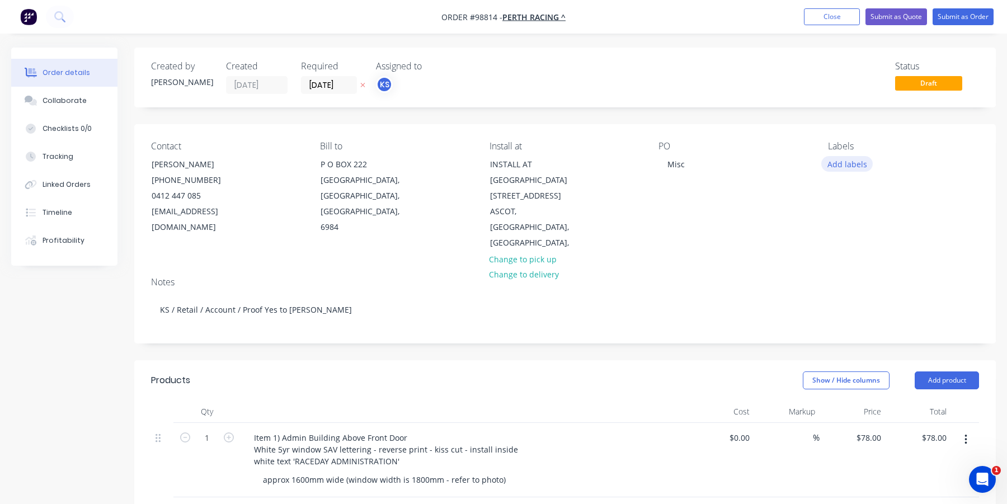
click at [857, 164] on button "Add labels" at bounding box center [846, 163] width 51 height 15
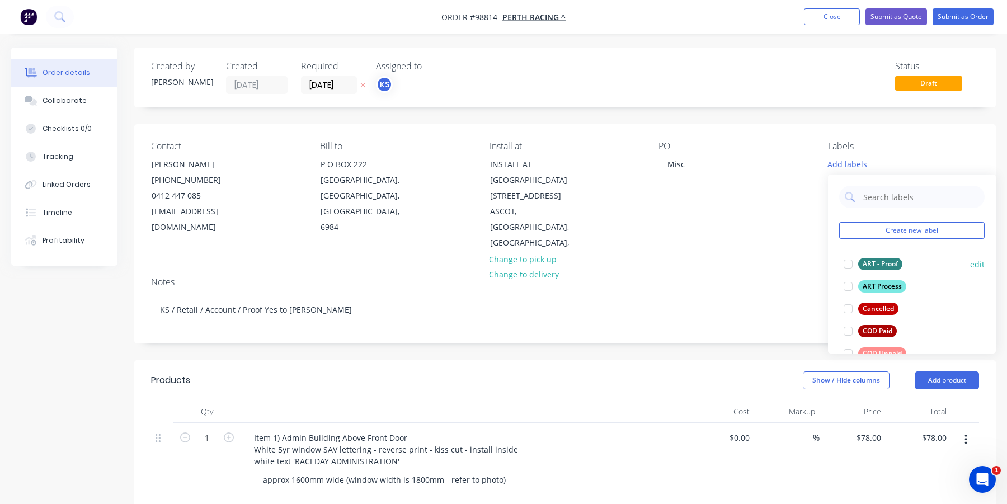
click at [849, 264] on div at bounding box center [848, 264] width 22 height 22
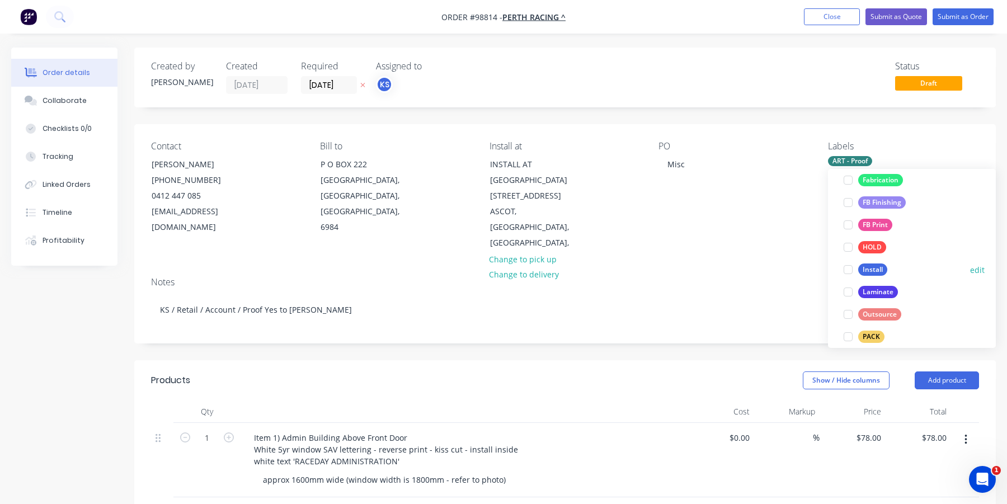
click at [845, 271] on div at bounding box center [848, 269] width 22 height 22
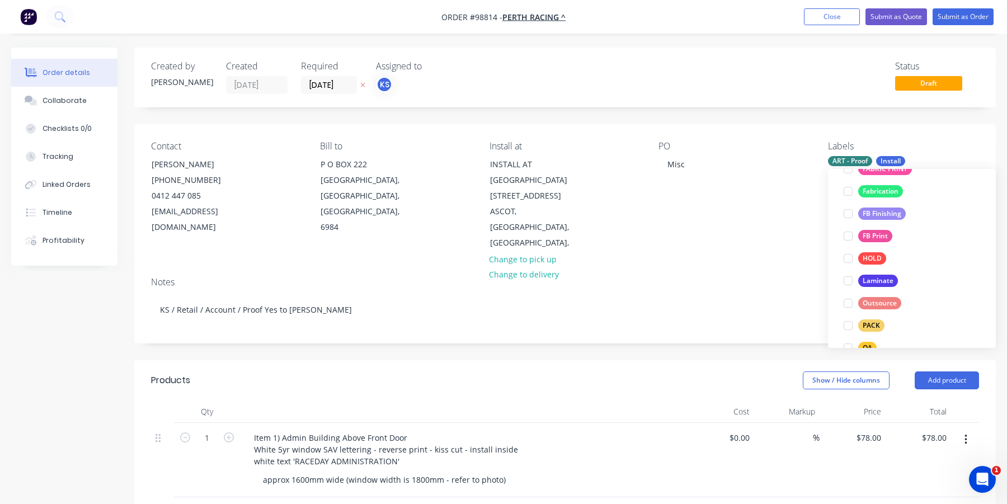
scroll to position [403, 0]
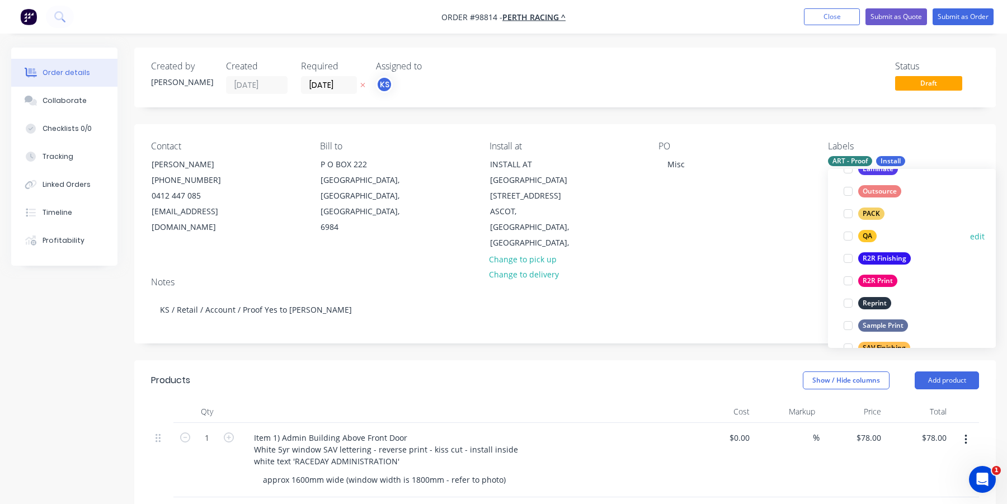
click at [847, 235] on div at bounding box center [848, 236] width 22 height 22
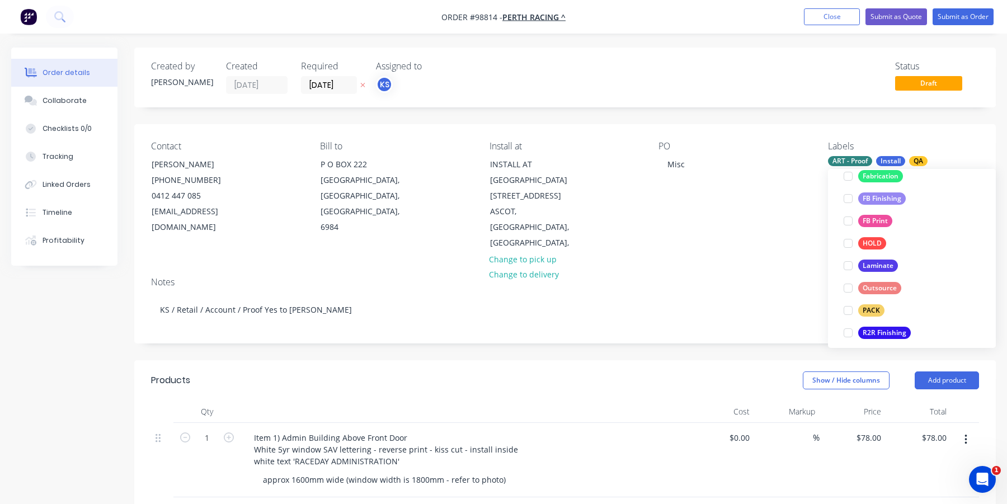
scroll to position [347, 0]
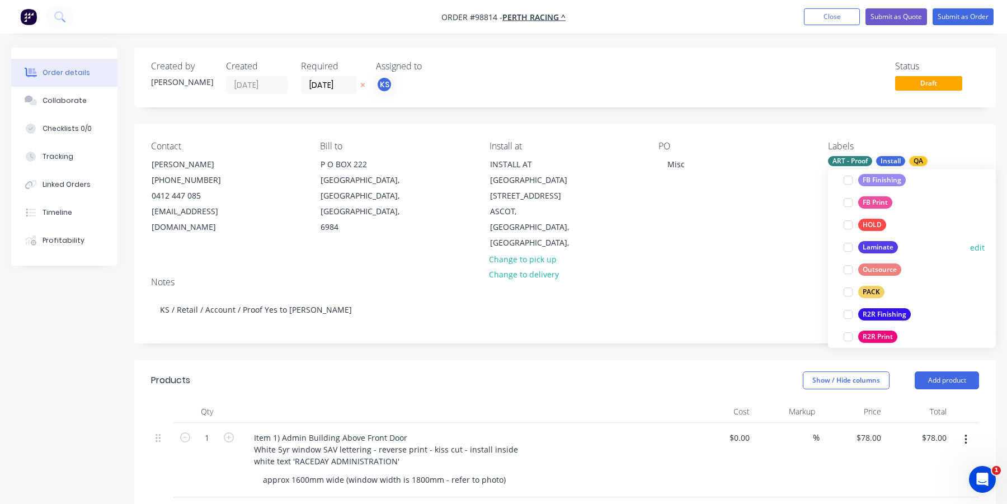
click at [847, 246] on div at bounding box center [848, 247] width 22 height 22
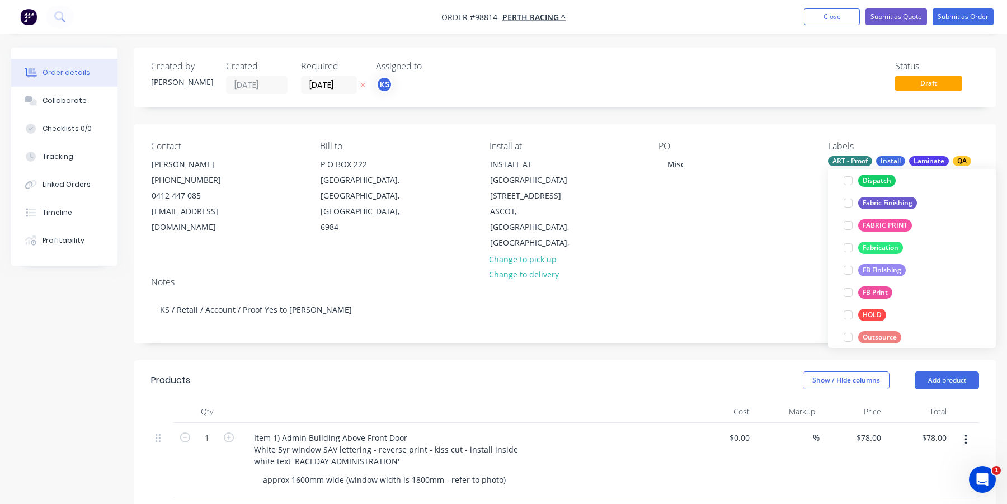
scroll to position [280, 0]
click at [845, 268] on div at bounding box center [848, 269] width 22 height 22
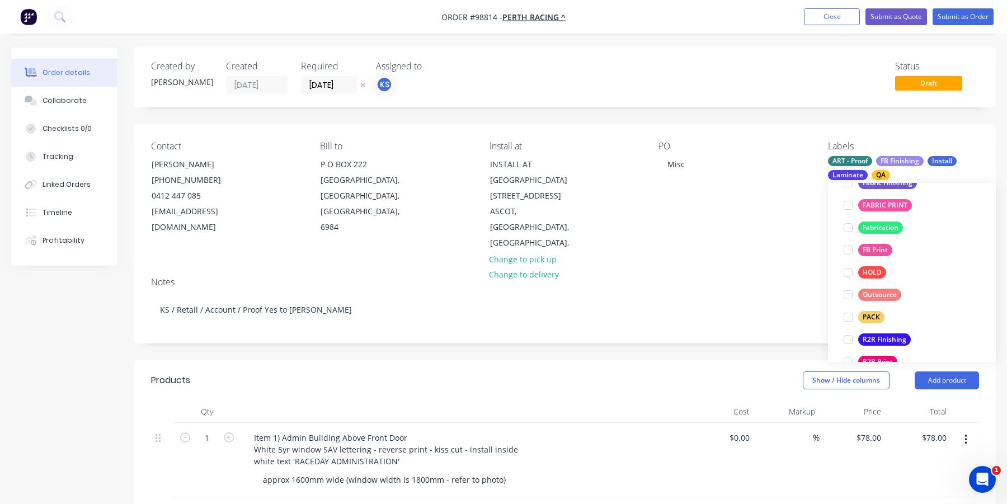
scroll to position [459, 0]
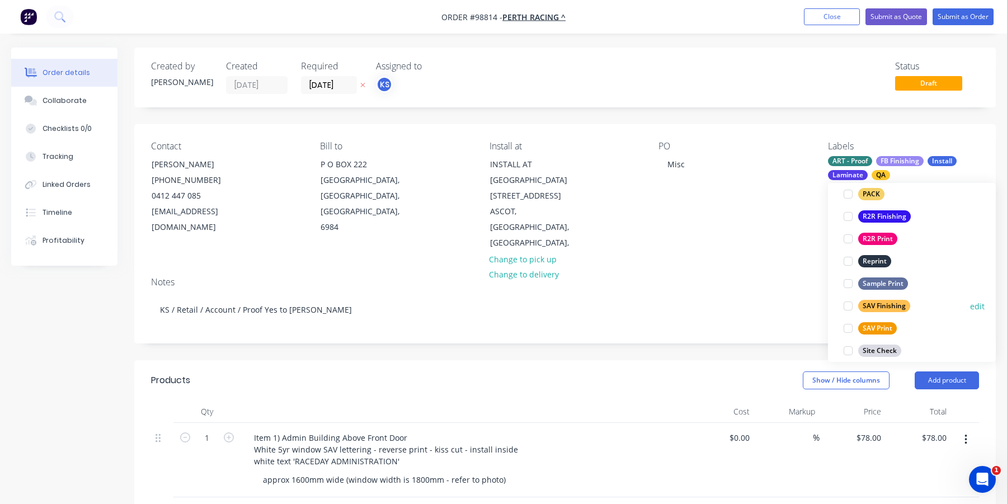
click at [848, 306] on div at bounding box center [848, 306] width 22 height 22
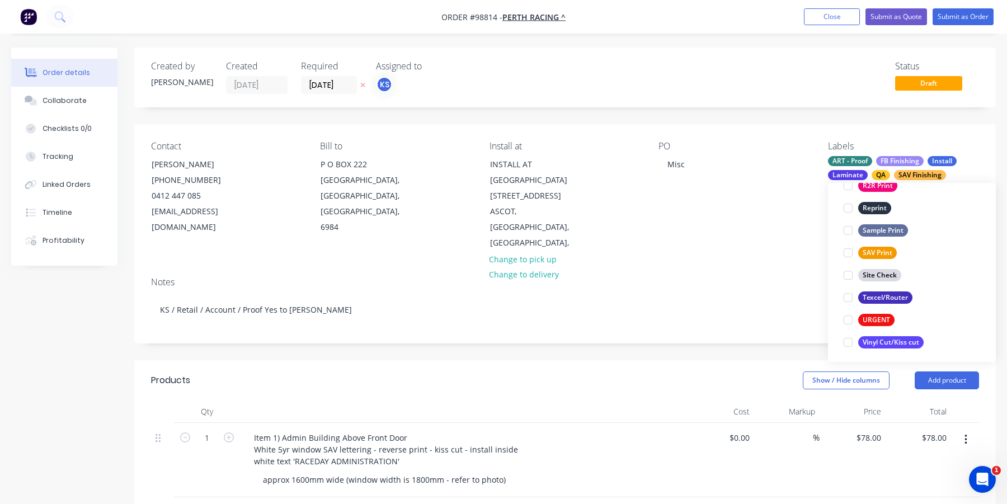
scroll to position [537, 0]
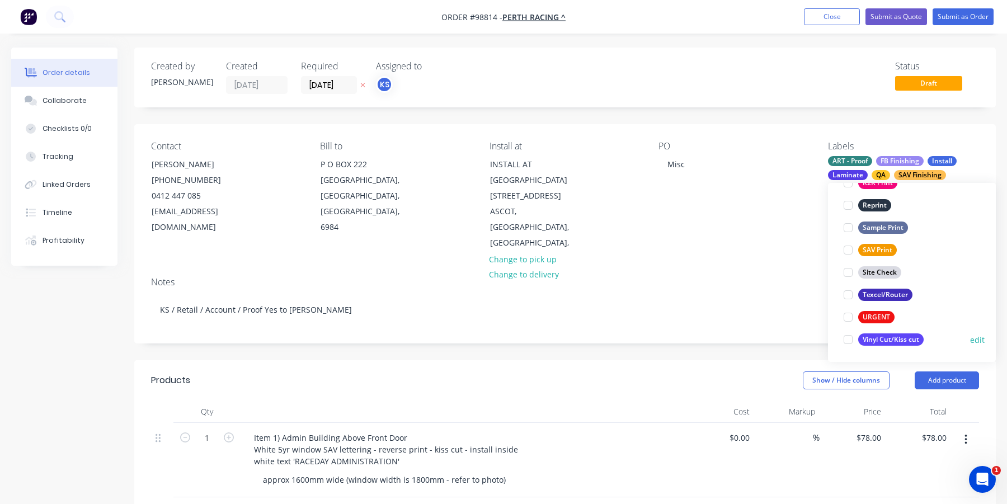
click at [845, 341] on div at bounding box center [848, 339] width 22 height 22
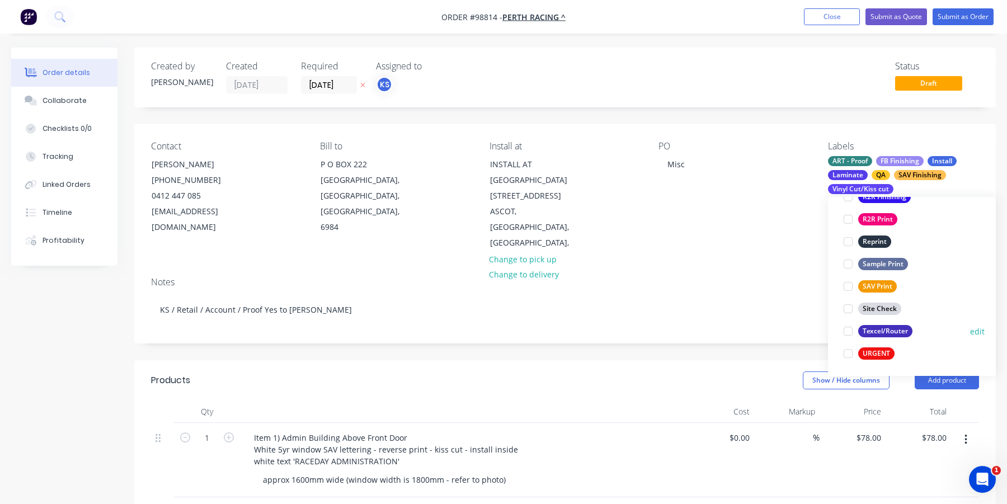
click at [851, 331] on div at bounding box center [848, 331] width 22 height 22
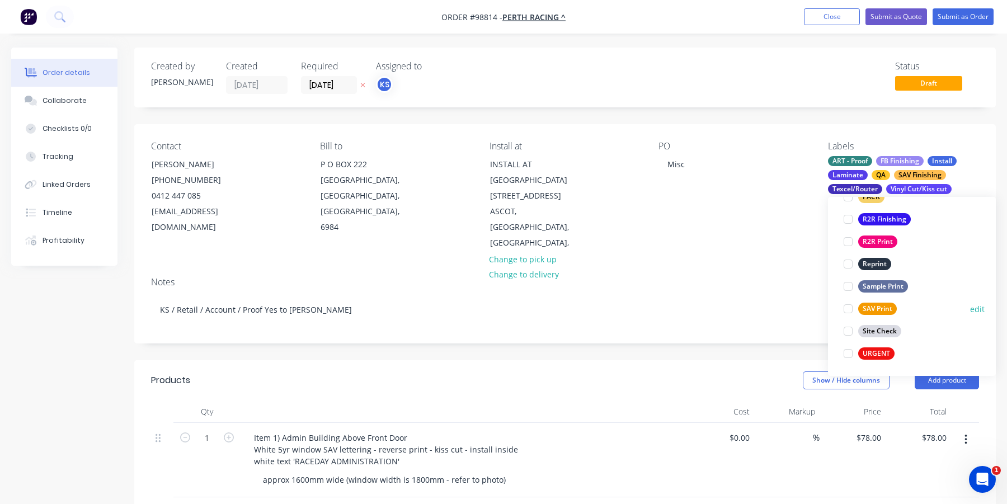
click at [849, 308] on div at bounding box center [848, 309] width 22 height 22
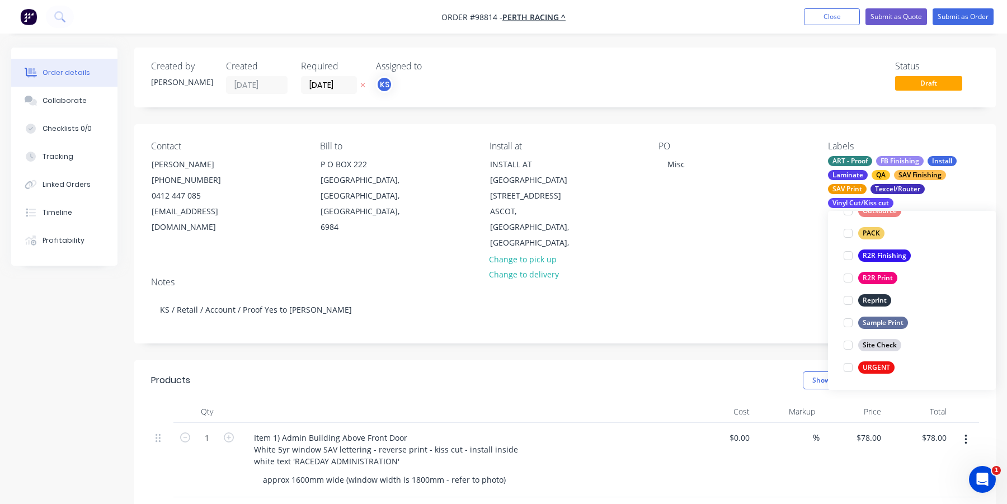
scroll to position [112, 0]
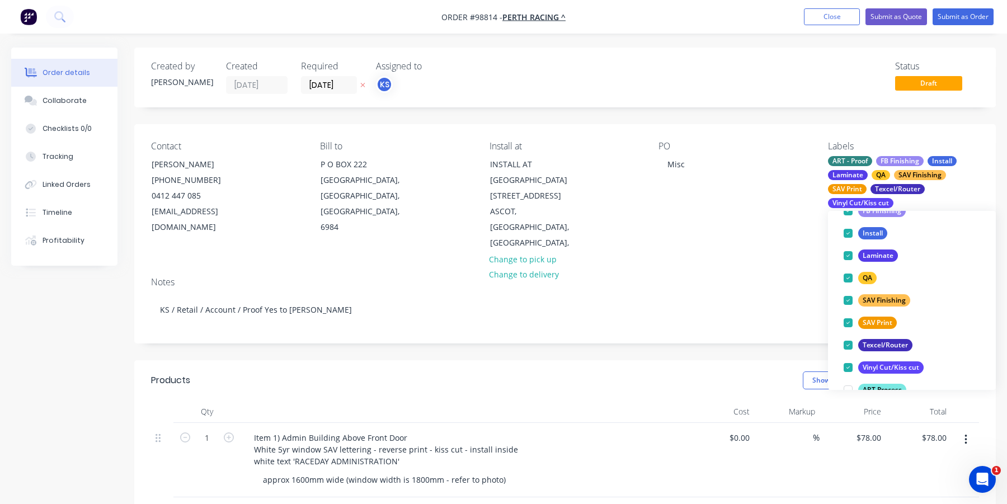
click at [707, 268] on div "Notes KS / Retail / Account / Proof Yes to [PERSON_NAME]" at bounding box center [564, 305] width 861 height 75
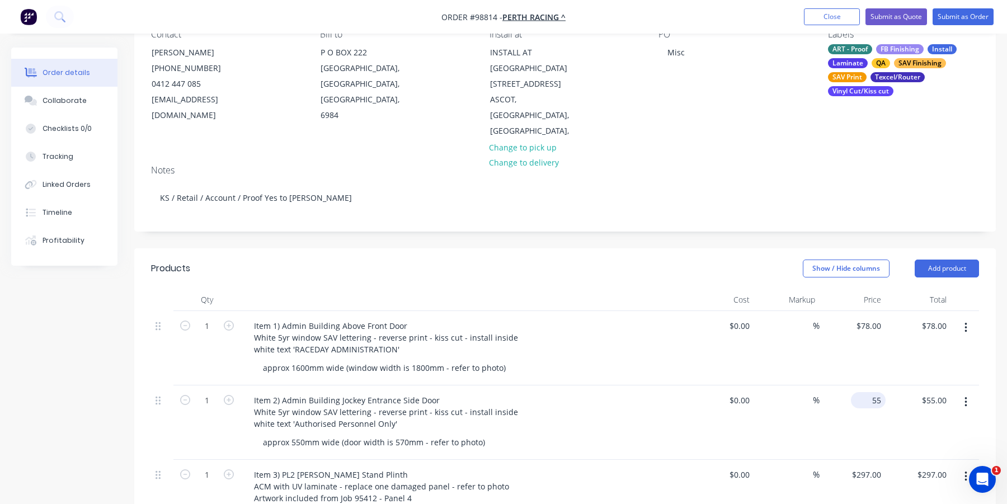
click at [866, 390] on div "55 $55.00" at bounding box center [852, 422] width 66 height 74
type input "$58.00"
click at [832, 348] on div "$78.00 $78.00" at bounding box center [852, 348] width 66 height 74
click at [863, 311] on div "78 78" at bounding box center [852, 348] width 66 height 74
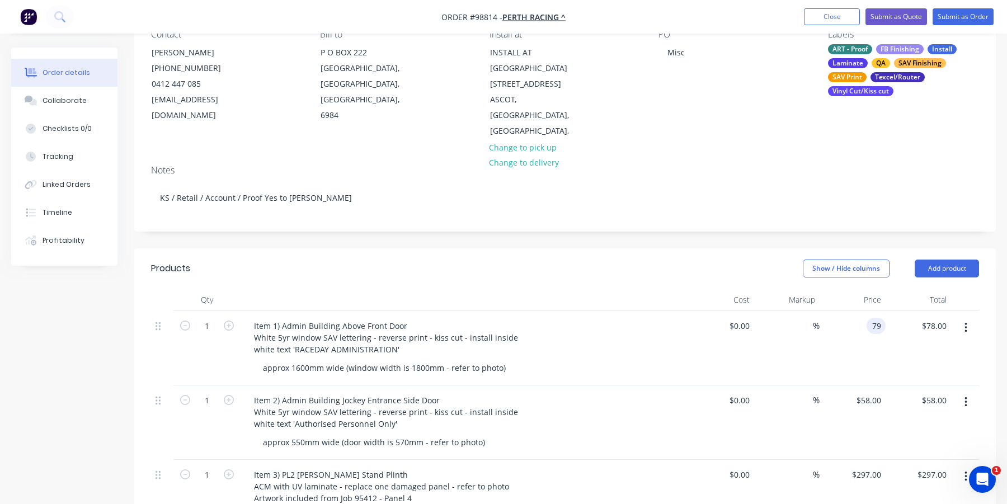
type input "$79.00"
click at [809, 337] on div "%" at bounding box center [787, 348] width 66 height 74
click at [866, 318] on div "79 79" at bounding box center [875, 326] width 19 height 16
type input "$89.00"
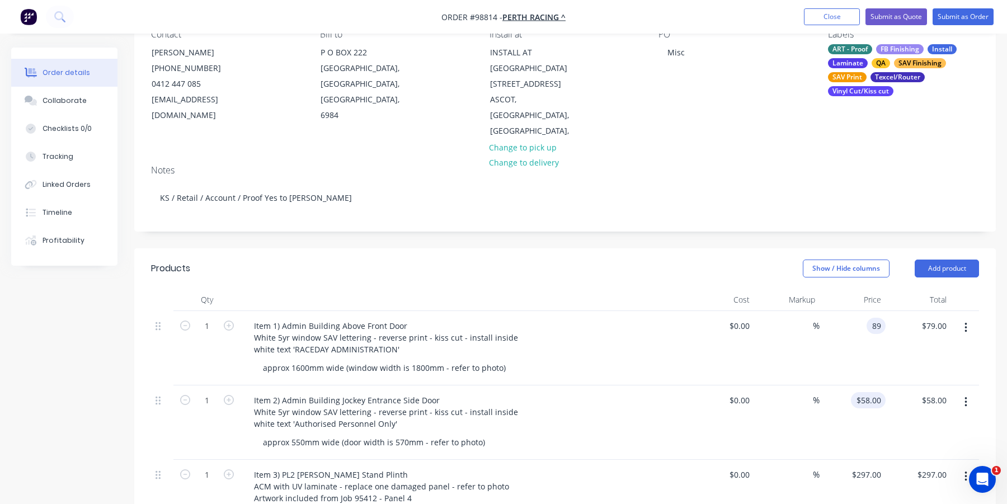
type input "$89.00"
click at [861, 392] on div "58 58" at bounding box center [852, 422] width 66 height 74
type input "$64.00"
click at [859, 360] on div "$89.00 $89.00" at bounding box center [852, 348] width 66 height 74
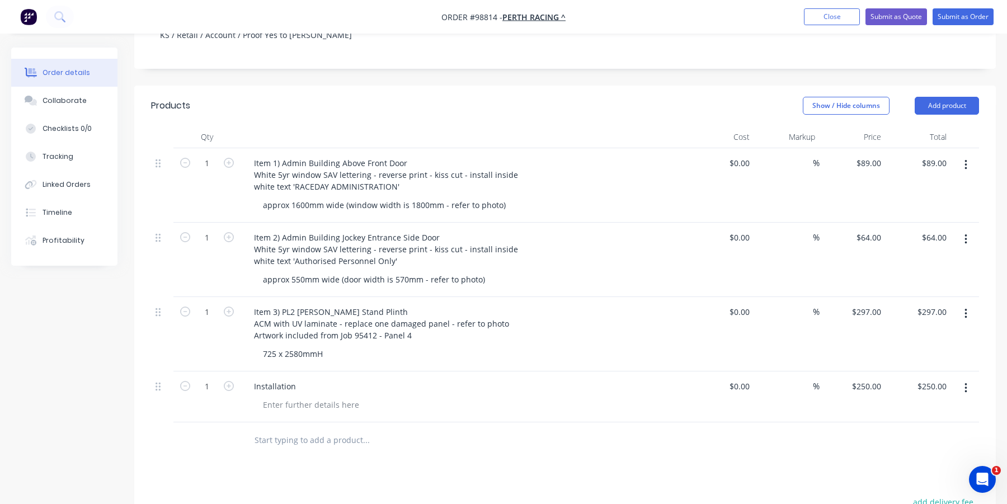
scroll to position [280, 0]
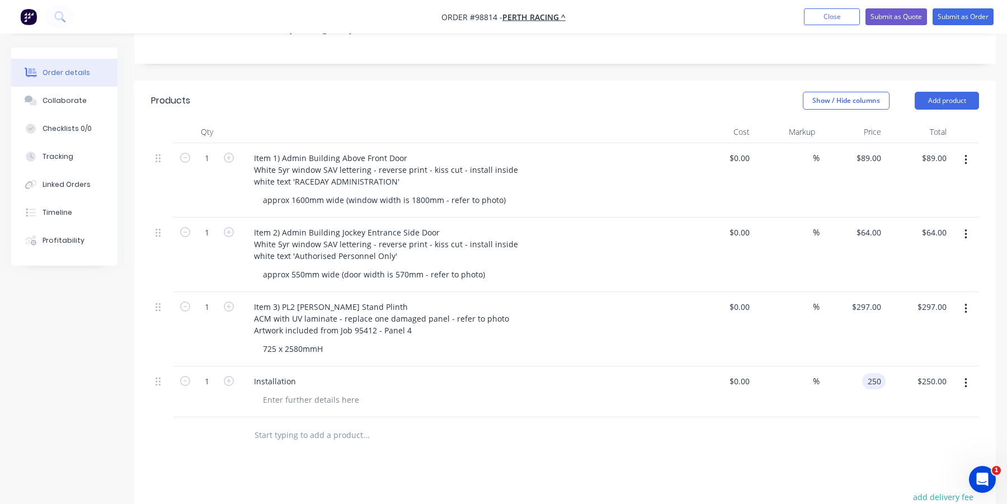
click at [862, 371] on div "250 250" at bounding box center [852, 391] width 66 height 51
type input "$260.00"
click at [493, 373] on div "Installation" at bounding box center [464, 381] width 438 height 16
click at [584, 399] on div "Installation" at bounding box center [464, 391] width 447 height 51
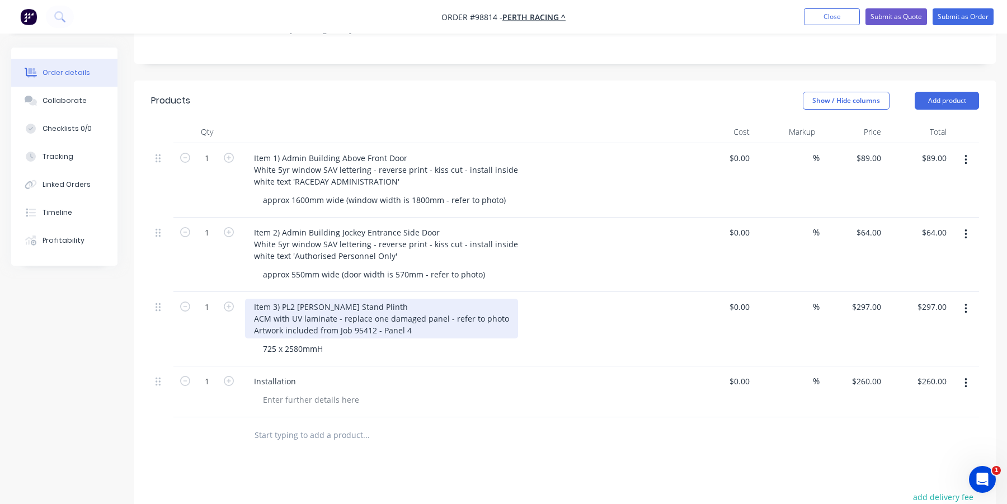
click at [375, 299] on div "Item 3) PL2 [PERSON_NAME] Stand Plinth ACM with UV laminate - replace one damag…" at bounding box center [381, 319] width 273 height 40
click at [409, 299] on div "Item 3) PL2 [PERSON_NAME] Stand damaged plinth ACM with UV laminate - replace o…" at bounding box center [381, 319] width 273 height 40
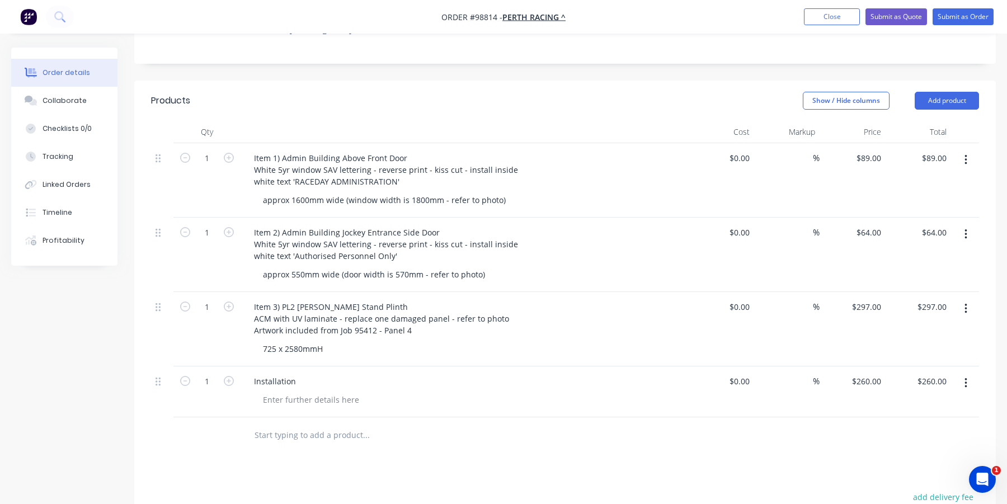
click at [370, 341] on div "725 x 2580mmH" at bounding box center [469, 349] width 430 height 16
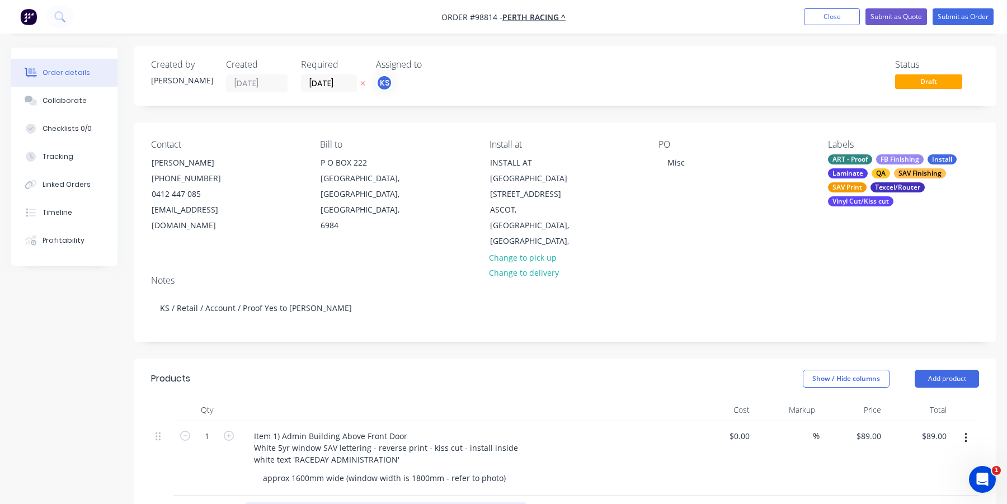
scroll to position [0, 0]
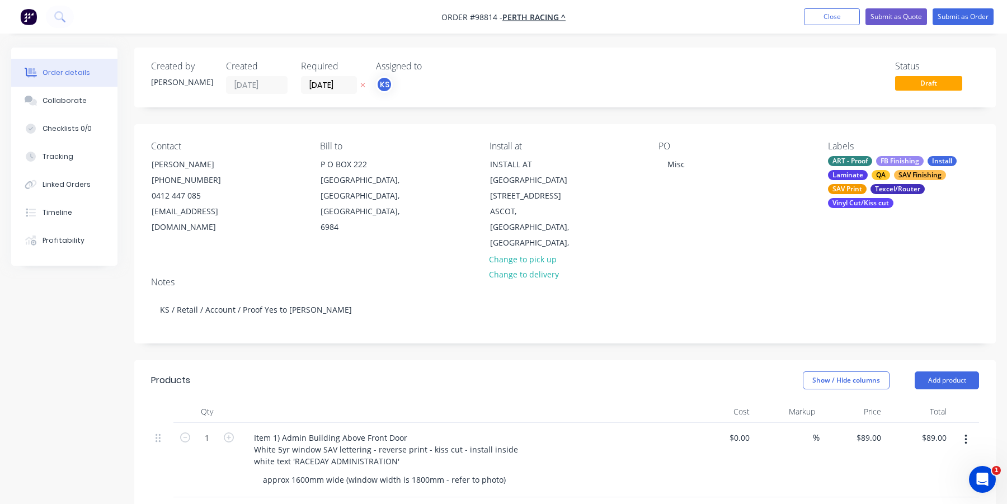
click at [352, 249] on div "Contact [PERSON_NAME] [PHONE_NUMBER] [EMAIL_ADDRESS][DOMAIN_NAME] Bill to [GEOG…" at bounding box center [564, 196] width 861 height 144
click at [68, 102] on div "Collaborate" at bounding box center [65, 101] width 44 height 10
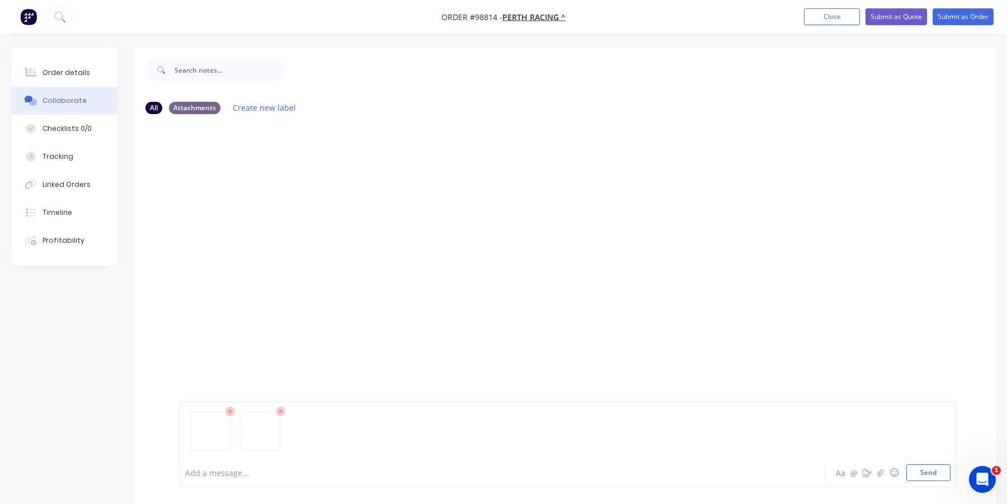
click at [227, 411] on icon at bounding box center [230, 412] width 10 height 10
click at [930, 472] on button "Send" at bounding box center [928, 472] width 44 height 17
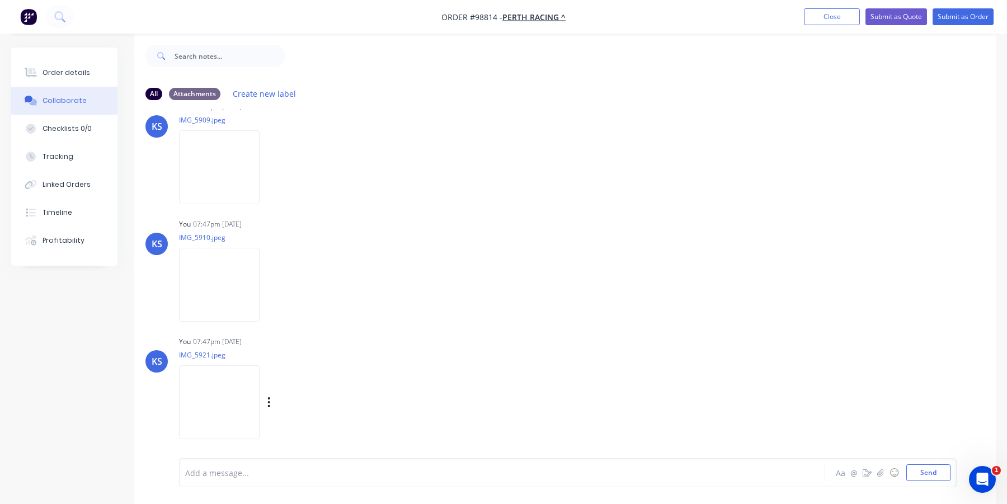
scroll to position [17, 0]
click at [51, 69] on div "Order details" at bounding box center [67, 73] width 48 height 10
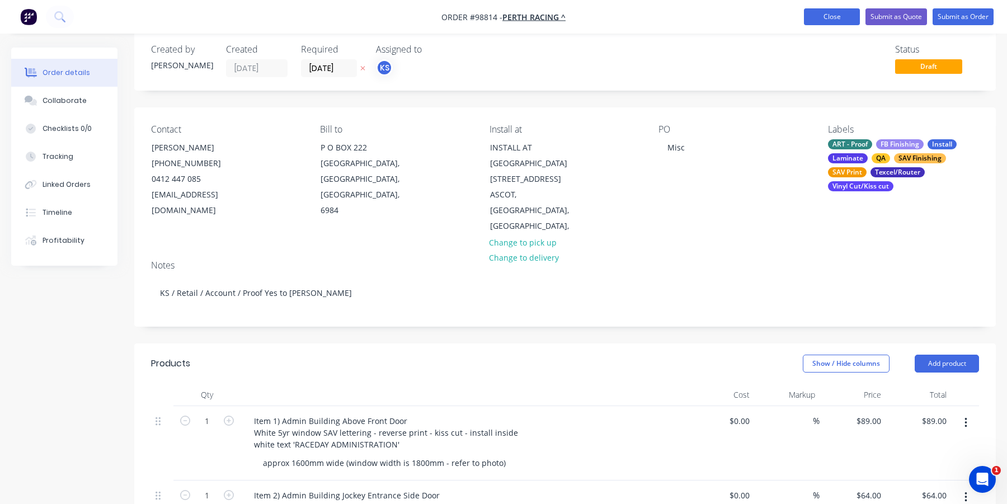
click at [836, 17] on button "Close" at bounding box center [832, 16] width 56 height 17
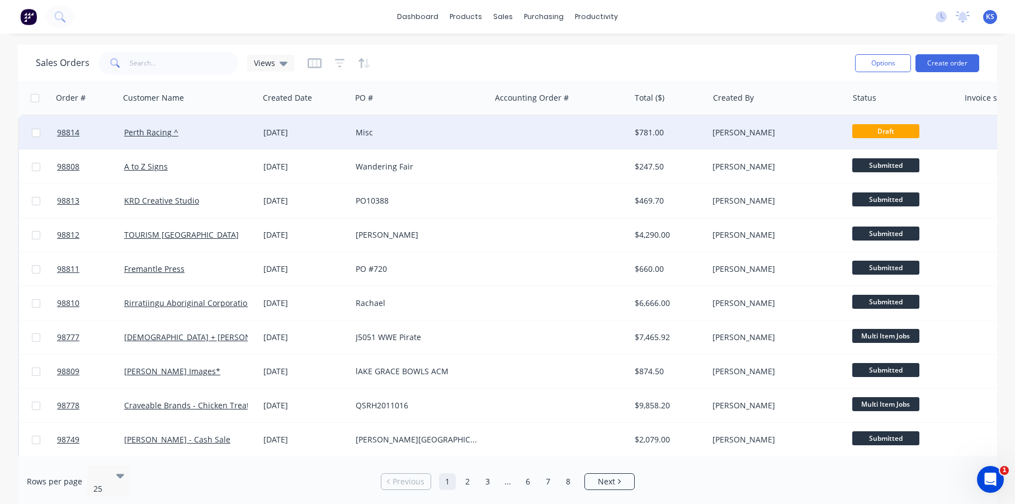
click at [286, 133] on div "[DATE]" at bounding box center [304, 132] width 83 height 11
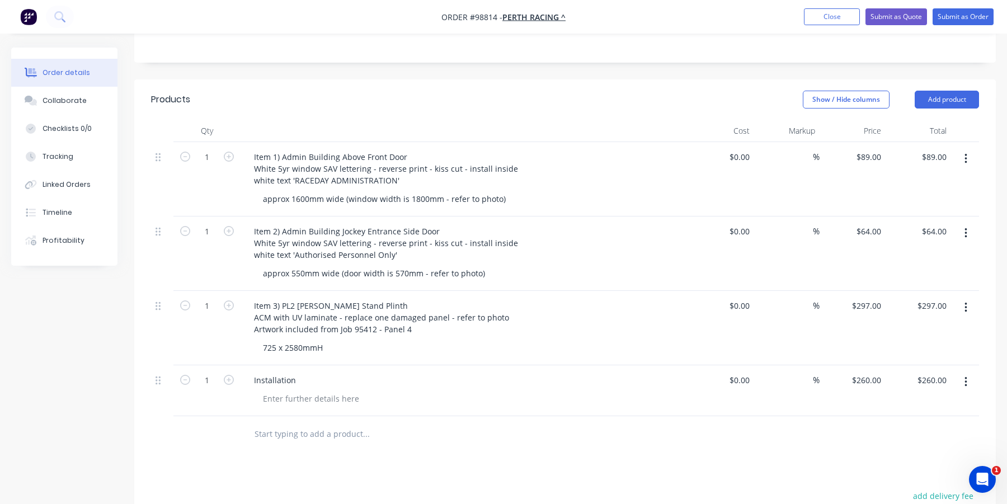
scroll to position [336, 0]
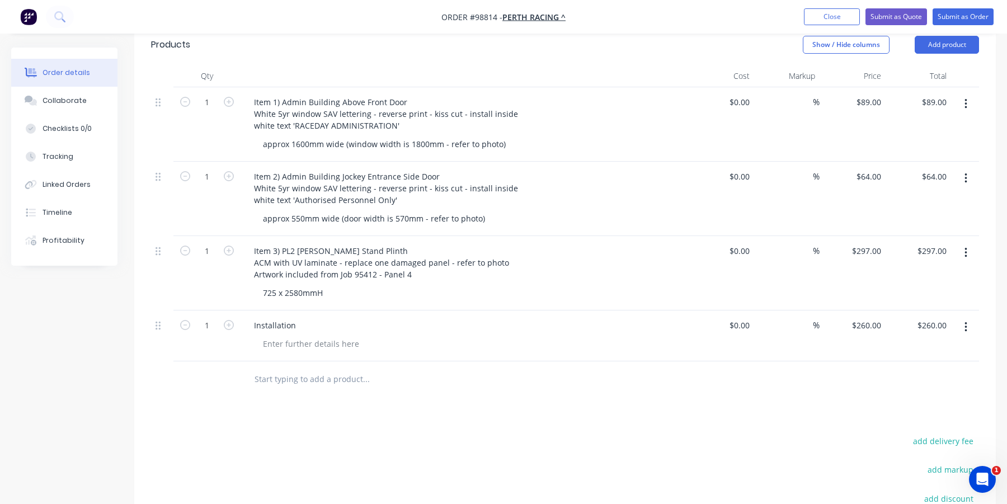
click at [305, 317] on div "Installation" at bounding box center [464, 325] width 438 height 16
click at [297, 317] on div "Installation" at bounding box center [275, 325] width 60 height 16
click at [308, 361] on div at bounding box center [442, 379] width 403 height 36
click at [828, 19] on button "Close" at bounding box center [832, 16] width 56 height 17
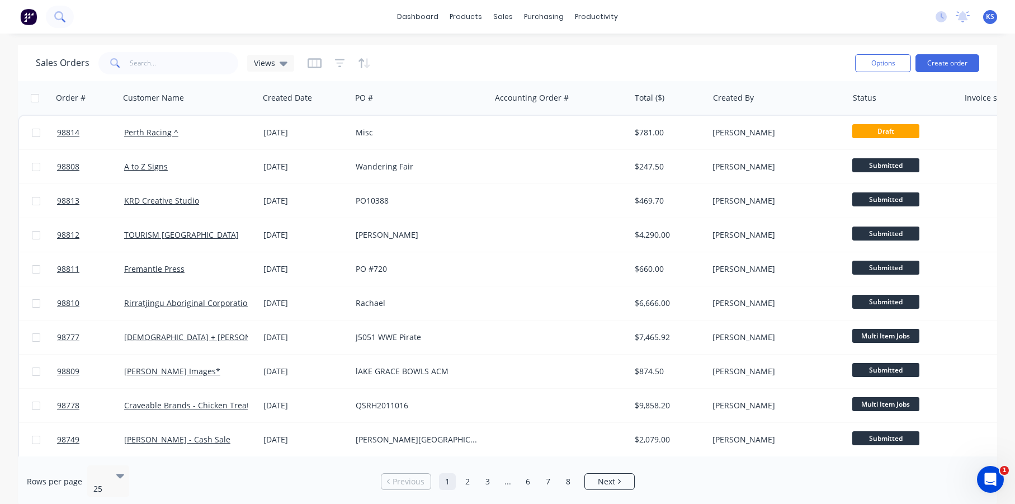
click at [60, 19] on icon at bounding box center [58, 15] width 9 height 9
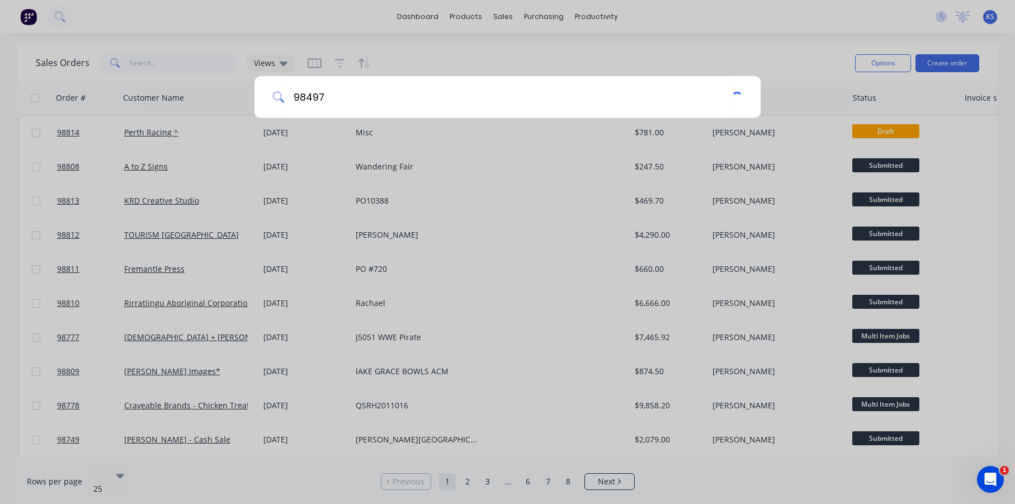
type input "98497"
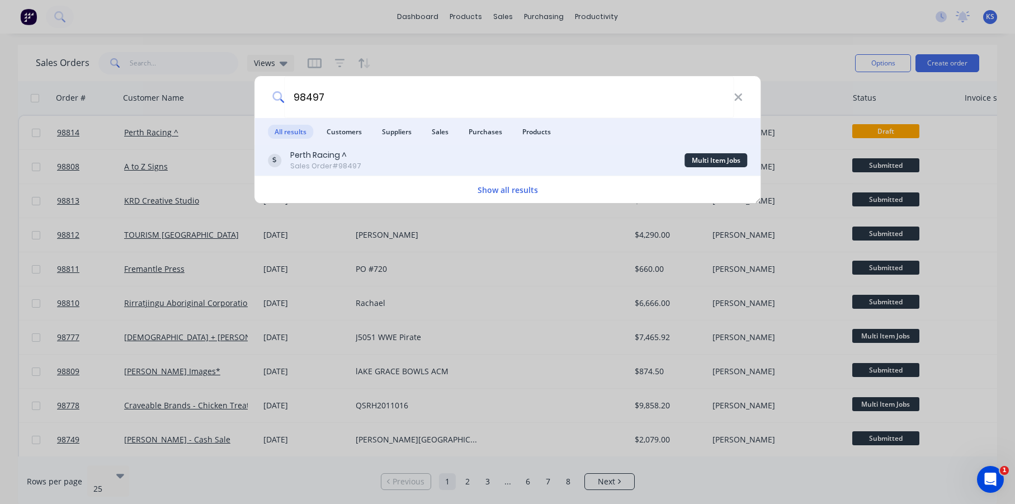
click at [314, 167] on div "Sales Order #98497" at bounding box center [325, 166] width 71 height 10
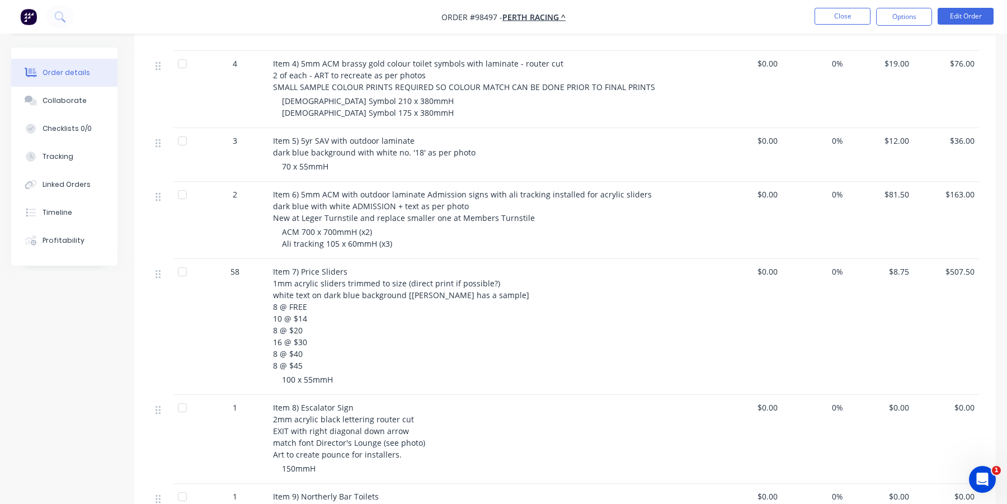
scroll to position [503, 0]
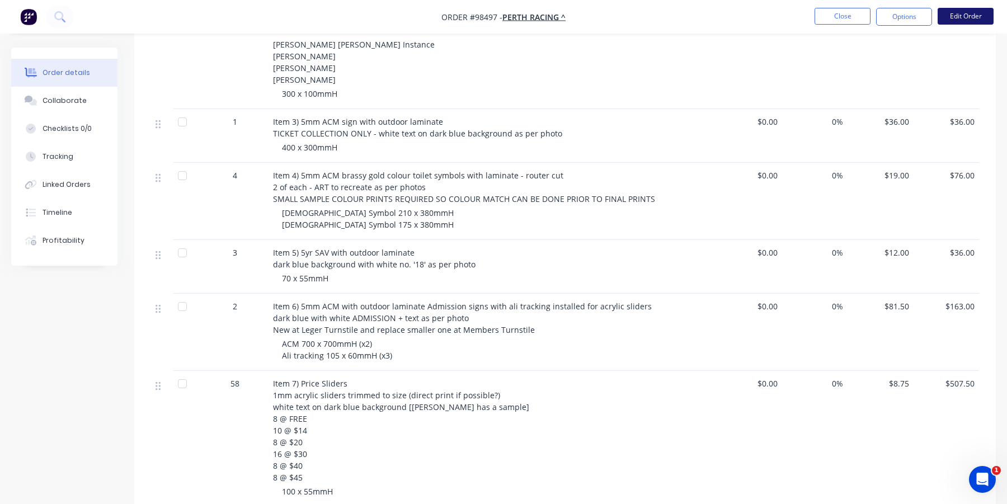
click at [956, 15] on button "Edit Order" at bounding box center [965, 16] width 56 height 17
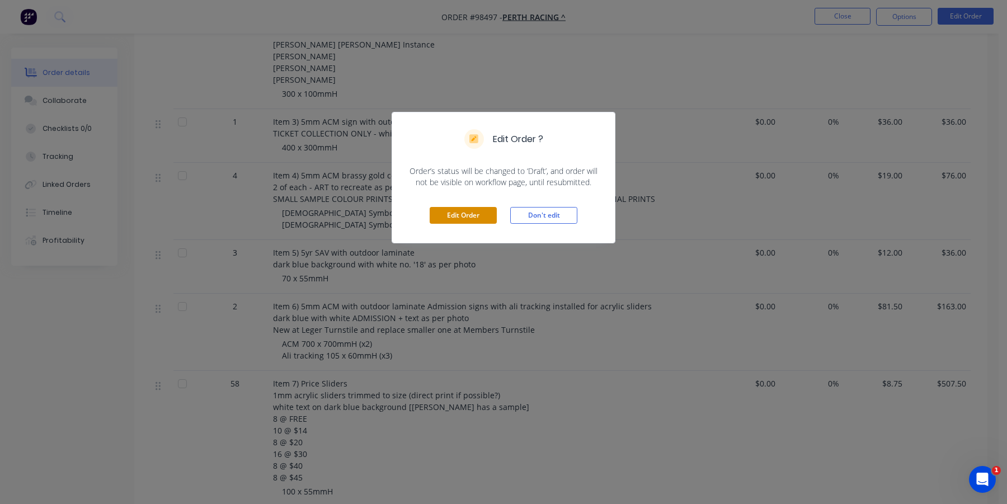
click at [473, 210] on button "Edit Order" at bounding box center [463, 215] width 67 height 17
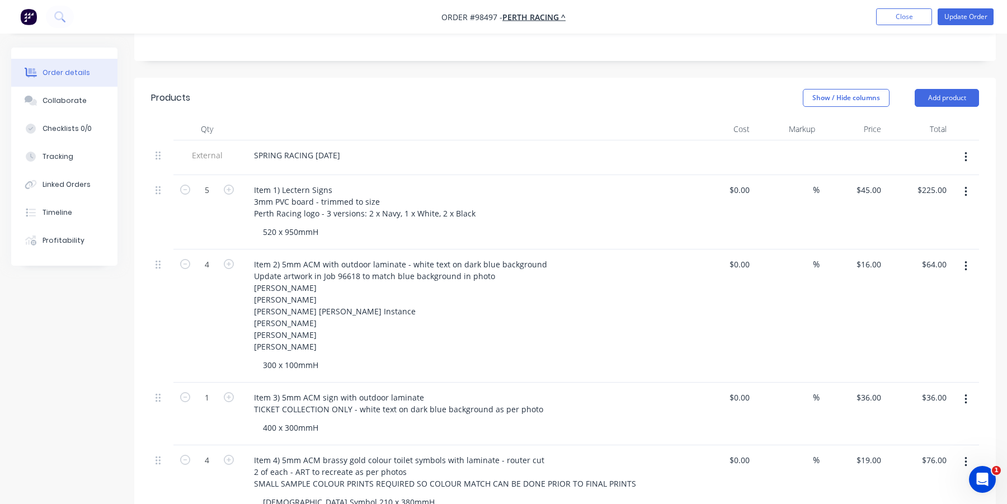
scroll to position [336, 0]
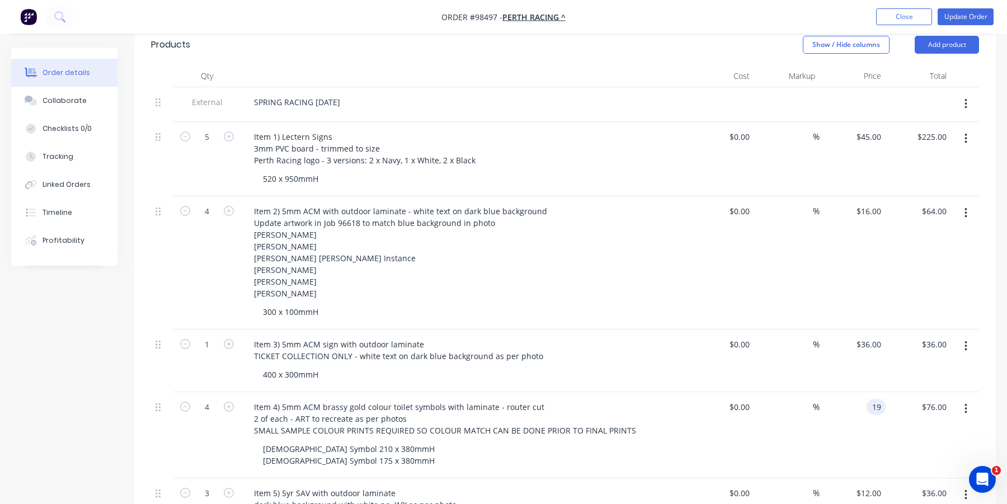
click at [874, 402] on input "19" at bounding box center [878, 407] width 15 height 16
type input "$29.00"
type input "$116.00"
click at [857, 448] on div "$29.00 29" at bounding box center [852, 435] width 66 height 86
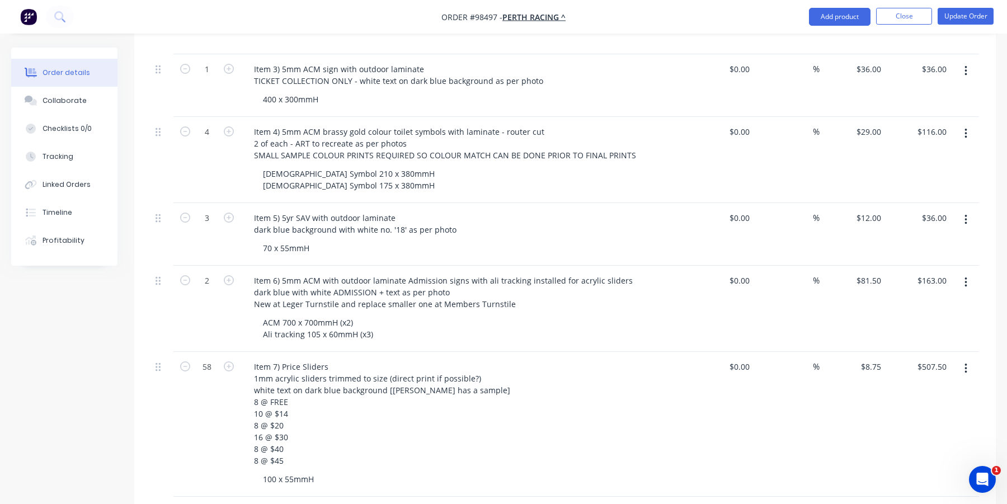
scroll to position [615, 0]
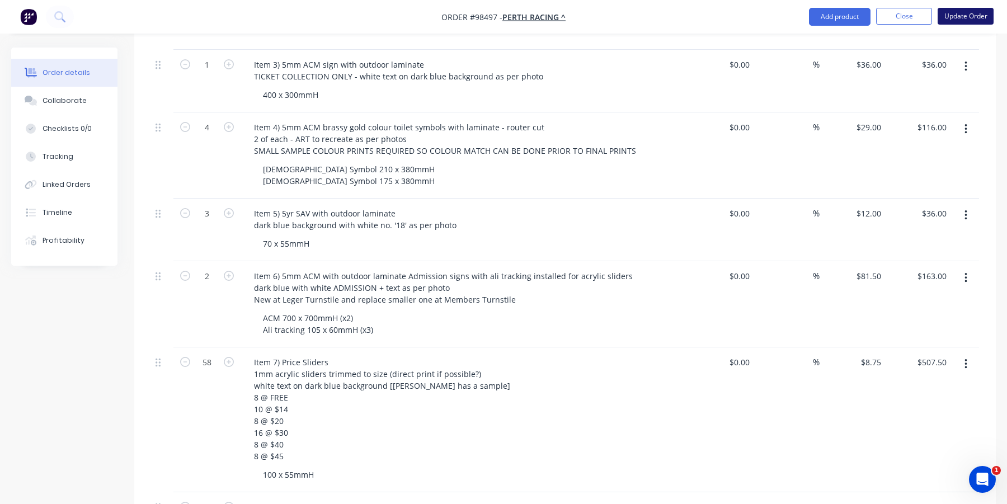
click at [955, 20] on button "Update Order" at bounding box center [965, 16] width 56 height 17
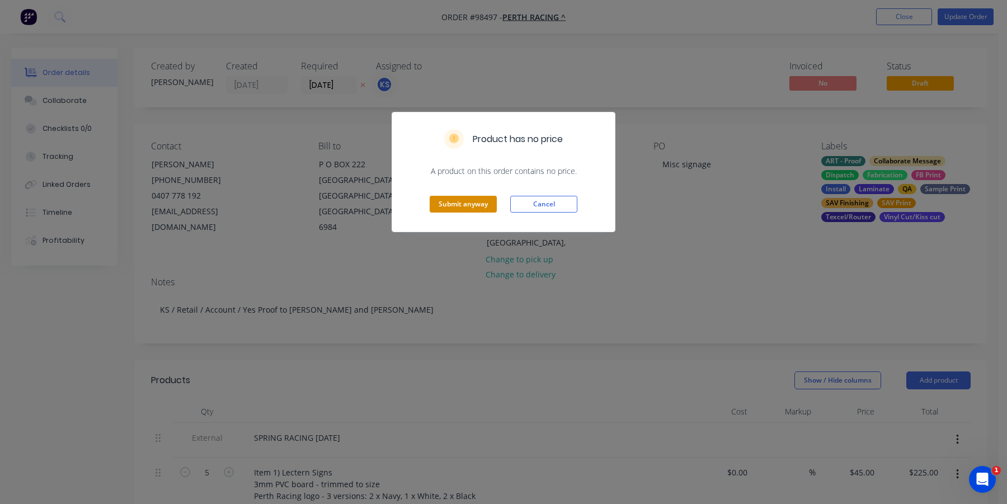
click at [458, 204] on button "Submit anyway" at bounding box center [463, 204] width 67 height 17
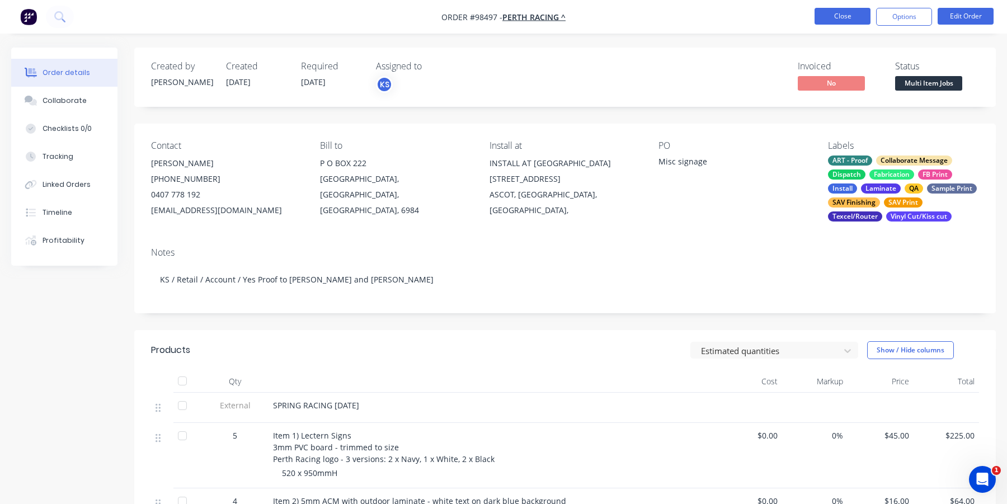
click at [834, 15] on button "Close" at bounding box center [842, 16] width 56 height 17
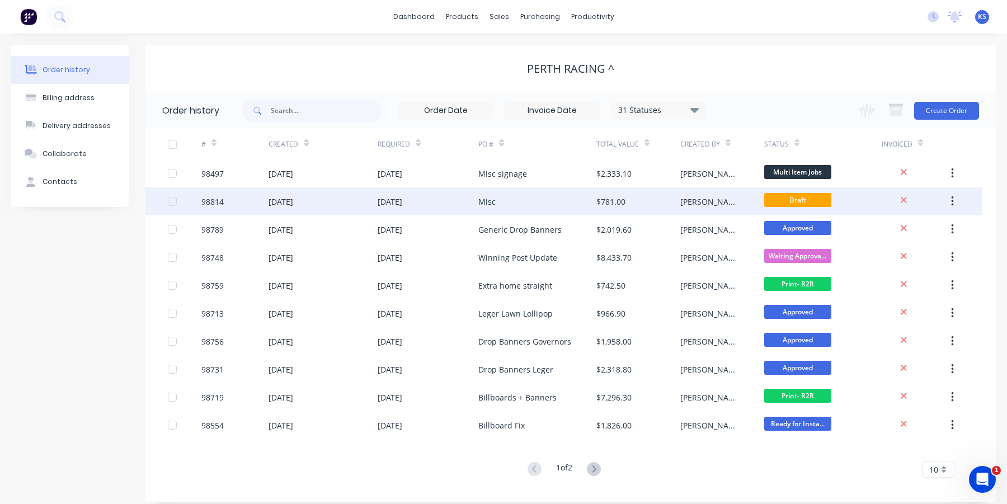
click at [488, 198] on div "Misc" at bounding box center [486, 202] width 17 height 12
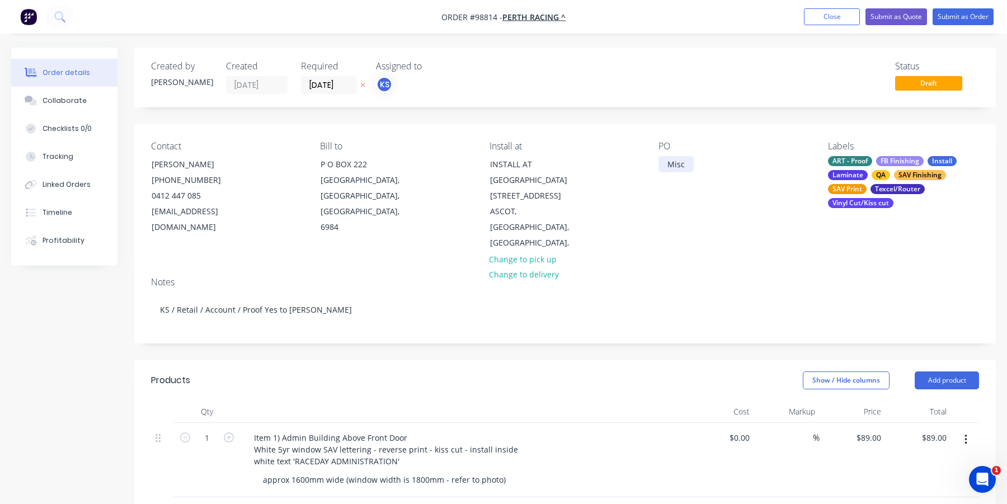
click at [672, 167] on div "Misc" at bounding box center [675, 164] width 35 height 16
click at [686, 165] on div "Misc" at bounding box center [675, 164] width 35 height 16
click at [945, 371] on button "Add product" at bounding box center [946, 380] width 64 height 18
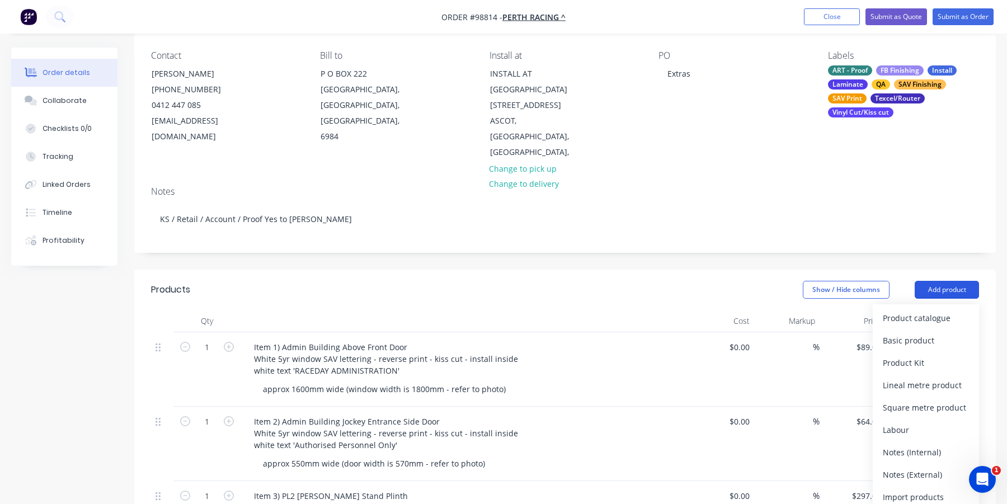
scroll to position [112, 0]
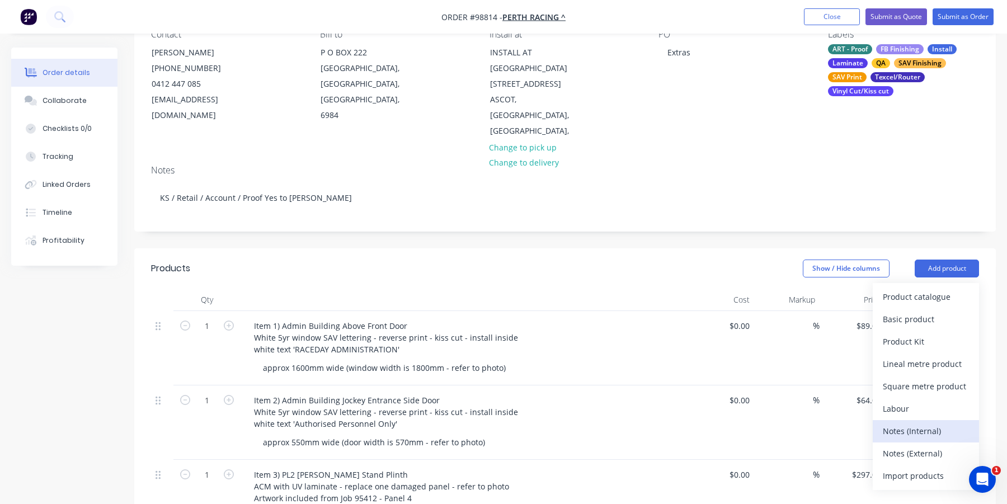
click at [902, 420] on button "Notes (Internal)" at bounding box center [926, 431] width 106 height 22
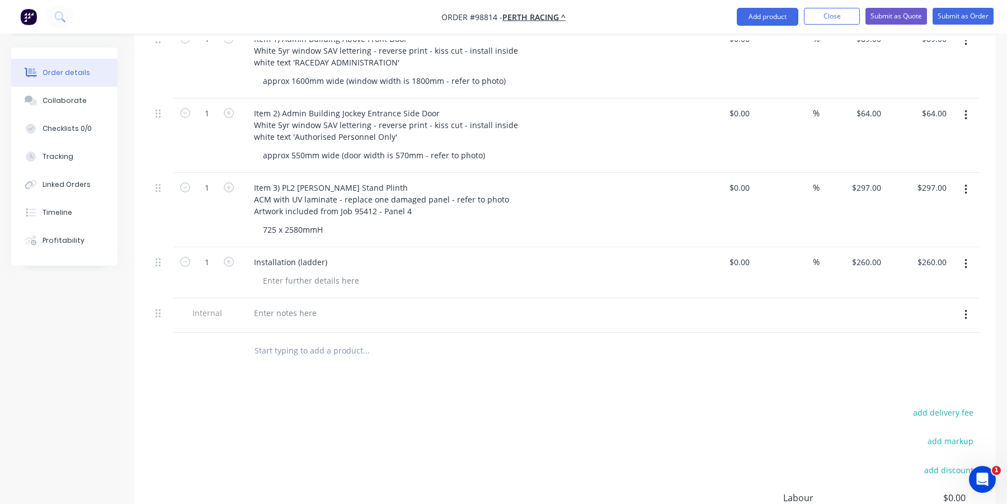
scroll to position [447, 0]
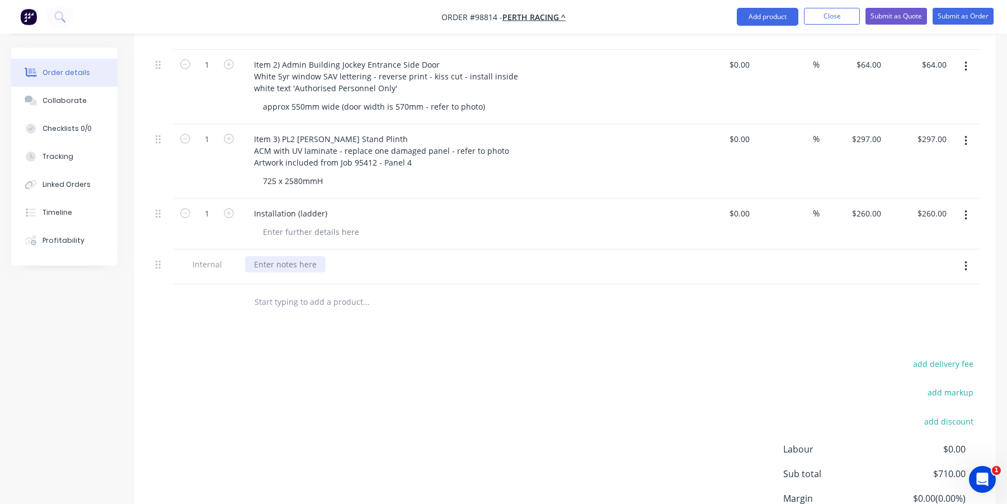
click at [273, 256] on div at bounding box center [285, 264] width 81 height 16
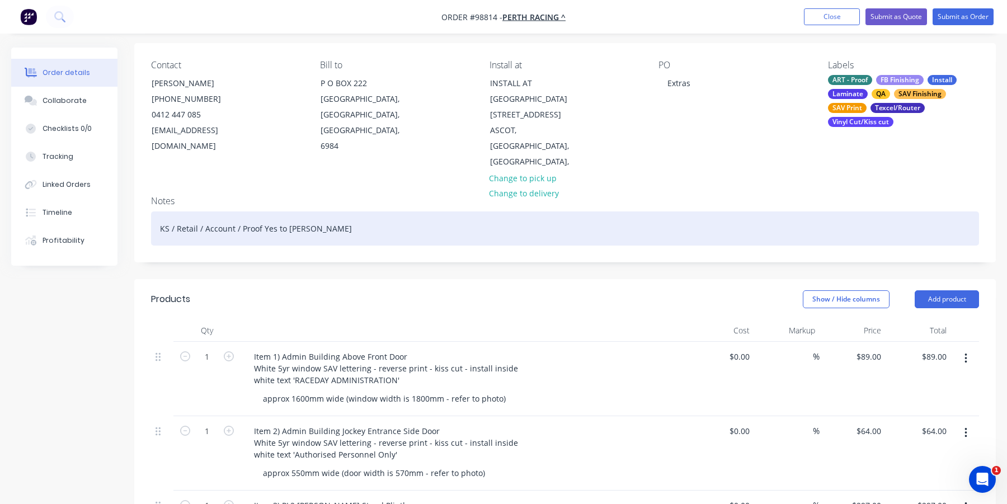
scroll to position [56, 0]
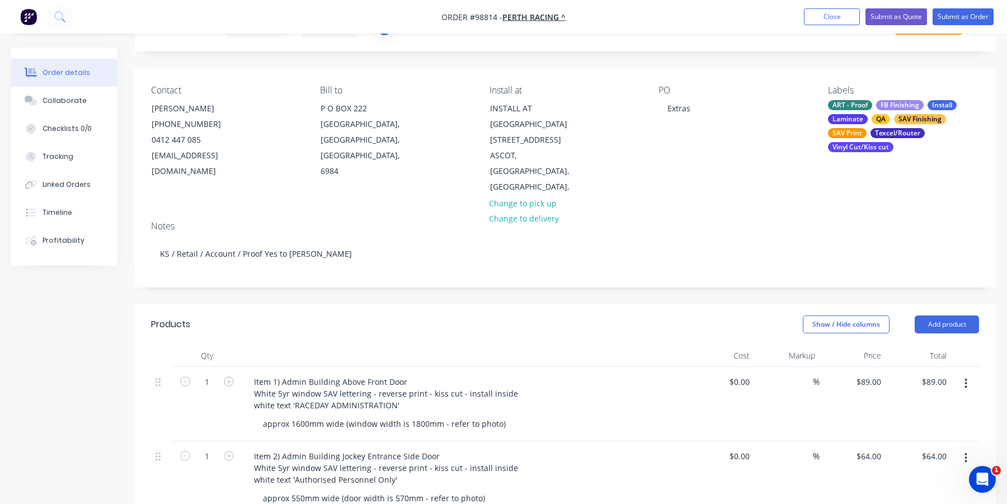
click at [936, 318] on header "Products Show / Hide columns Add product" at bounding box center [564, 324] width 861 height 40
click at [936, 316] on button "Add product" at bounding box center [946, 324] width 64 height 18
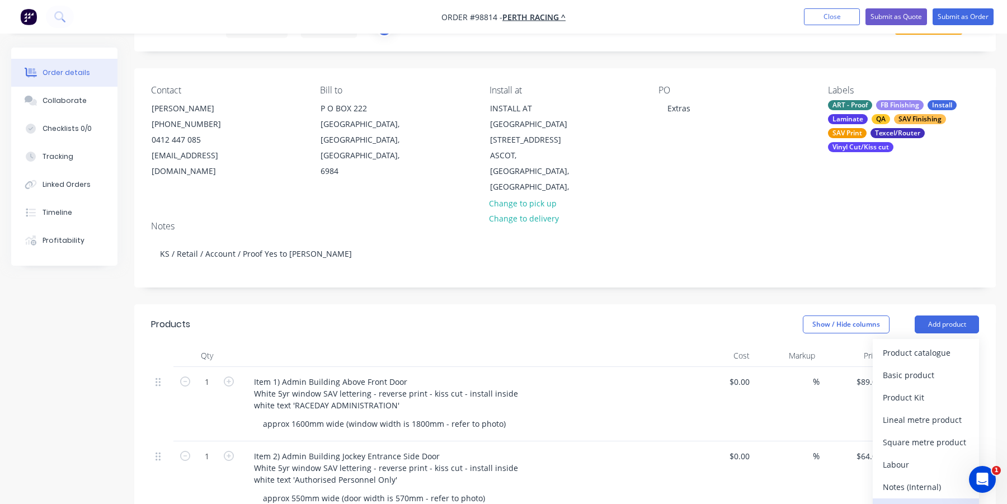
click at [903, 501] on div "Notes (External)" at bounding box center [926, 509] width 86 height 16
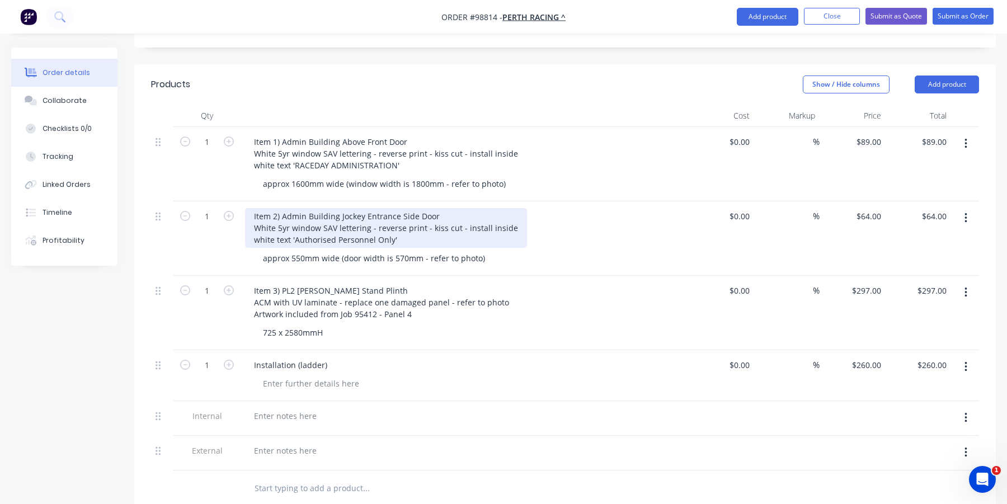
scroll to position [392, 0]
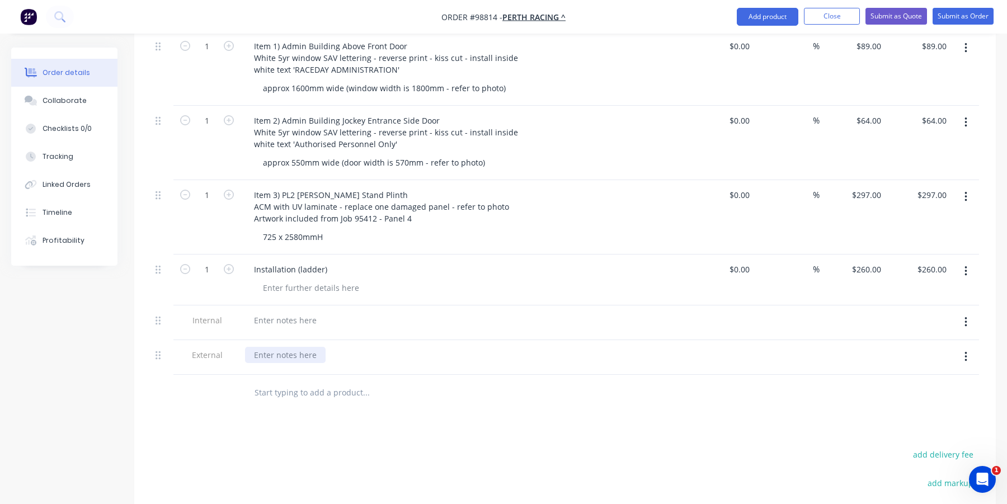
click at [261, 347] on div at bounding box center [285, 355] width 81 height 16
click at [970, 312] on button "button" at bounding box center [965, 322] width 26 height 20
click at [914, 366] on div "Delete" at bounding box center [926, 374] width 86 height 16
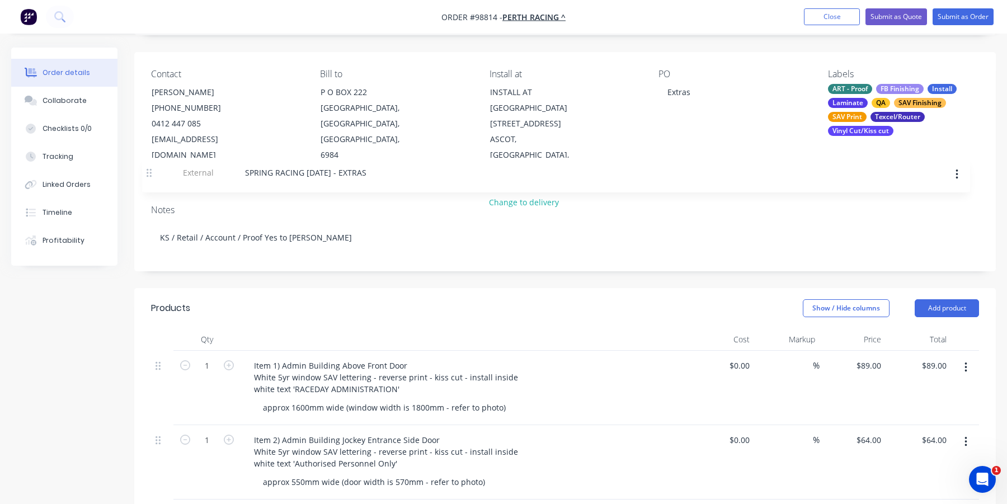
scroll to position [48, 0]
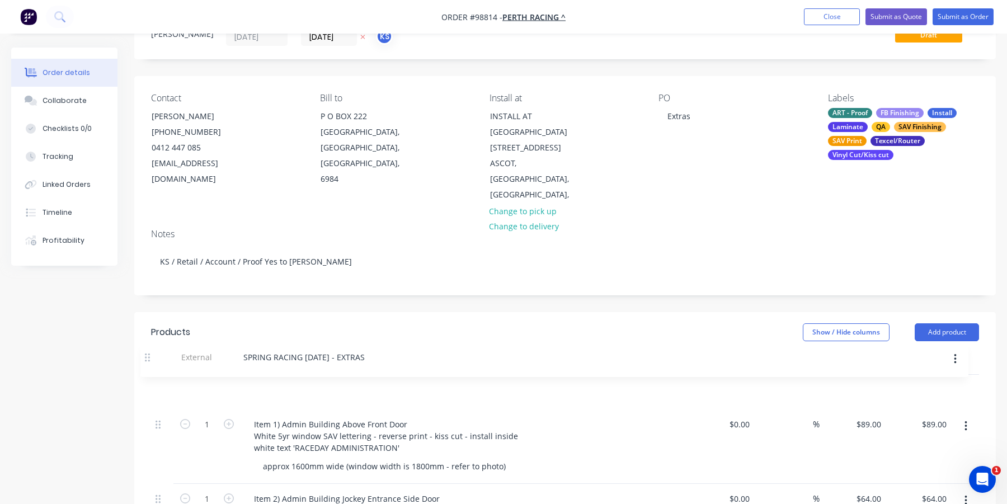
drag, startPoint x: 157, startPoint y: 309, endPoint x: 146, endPoint y: 357, distance: 49.3
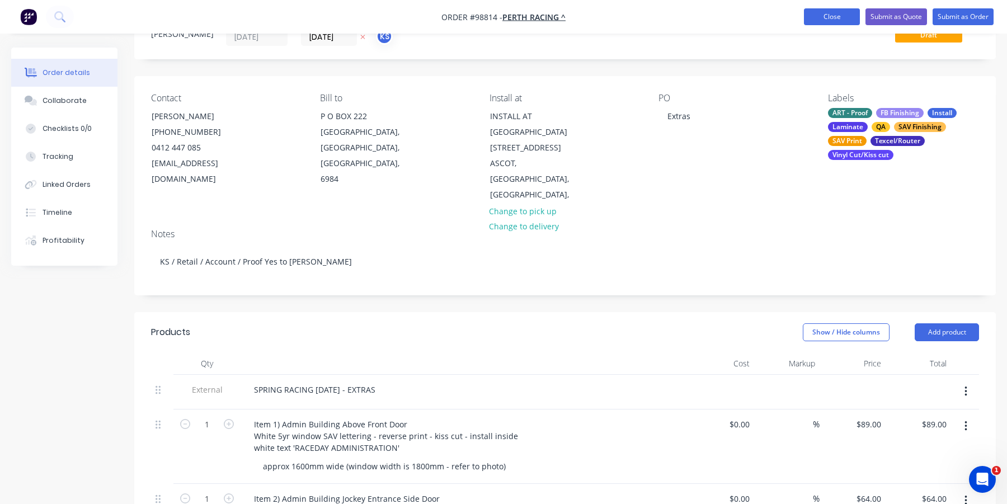
click at [823, 17] on button "Close" at bounding box center [832, 16] width 56 height 17
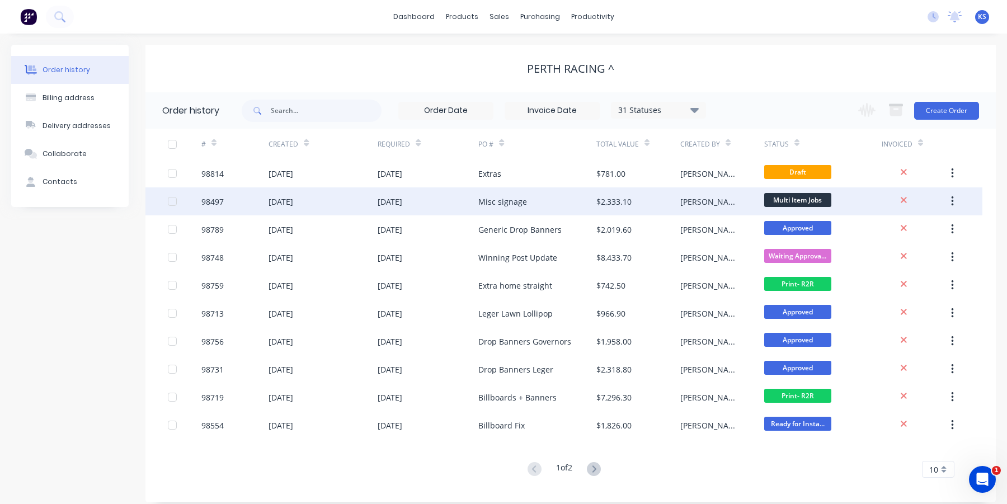
click at [517, 202] on div "Misc signage" at bounding box center [502, 202] width 49 height 12
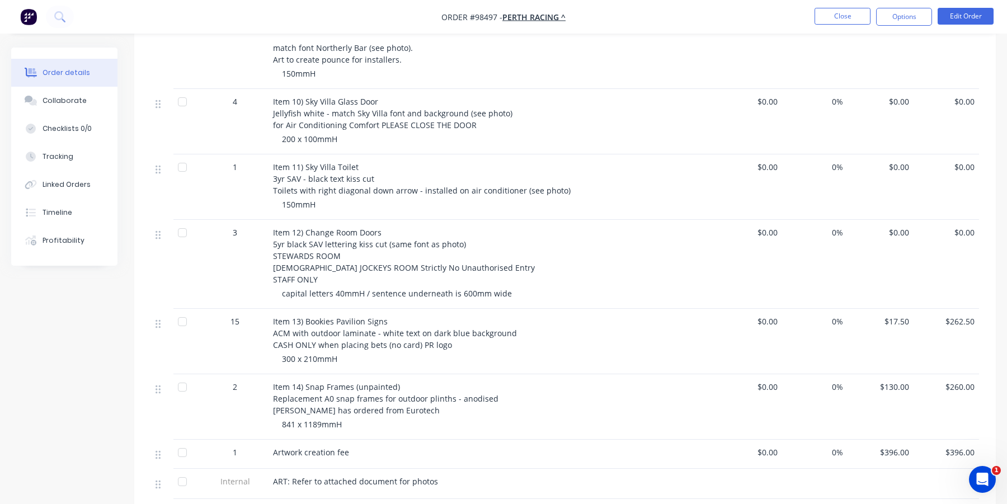
scroll to position [1092, 0]
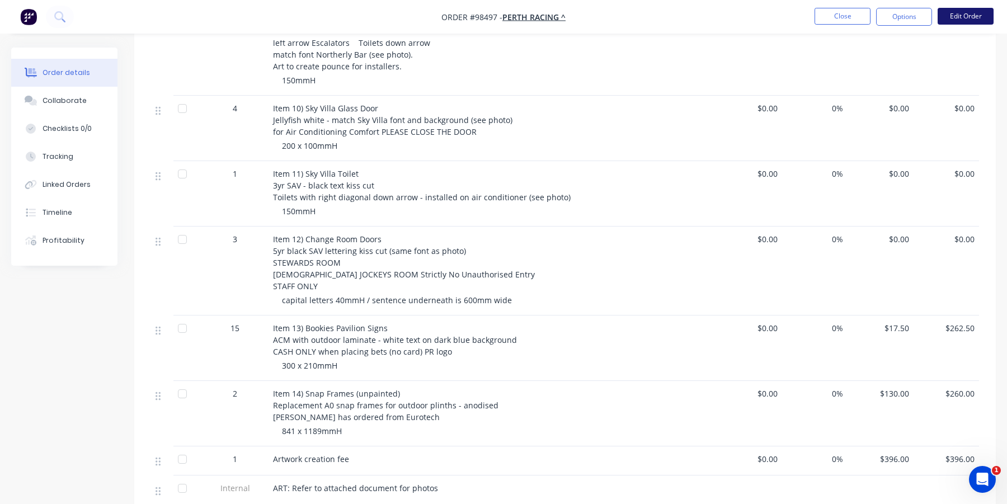
click at [960, 16] on button "Edit Order" at bounding box center [965, 16] width 56 height 17
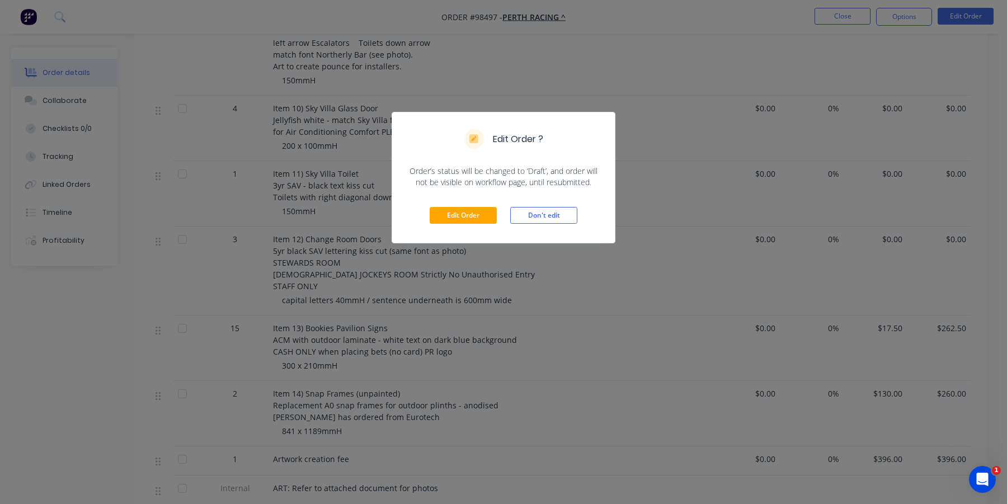
click at [471, 205] on div "Edit Order Don't edit" at bounding box center [503, 215] width 223 height 55
click at [471, 214] on button "Edit Order" at bounding box center [463, 215] width 67 height 17
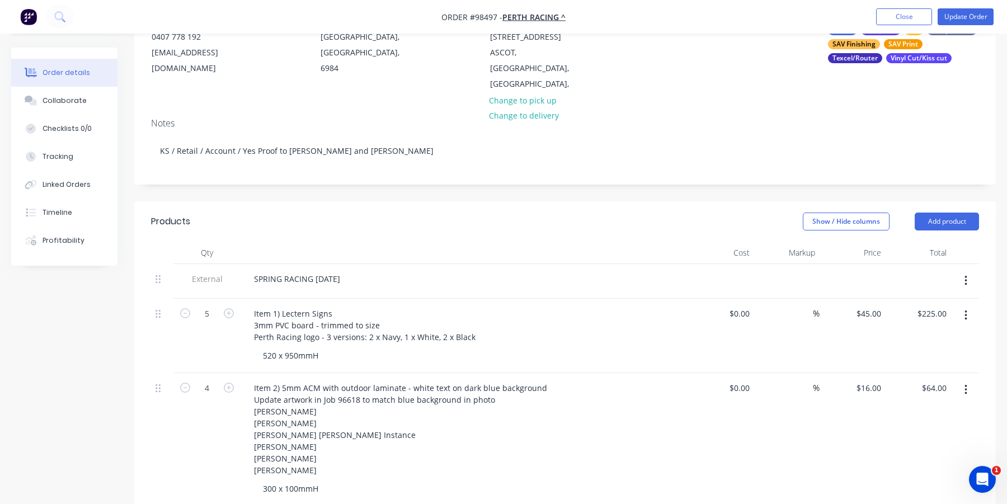
scroll to position [168, 0]
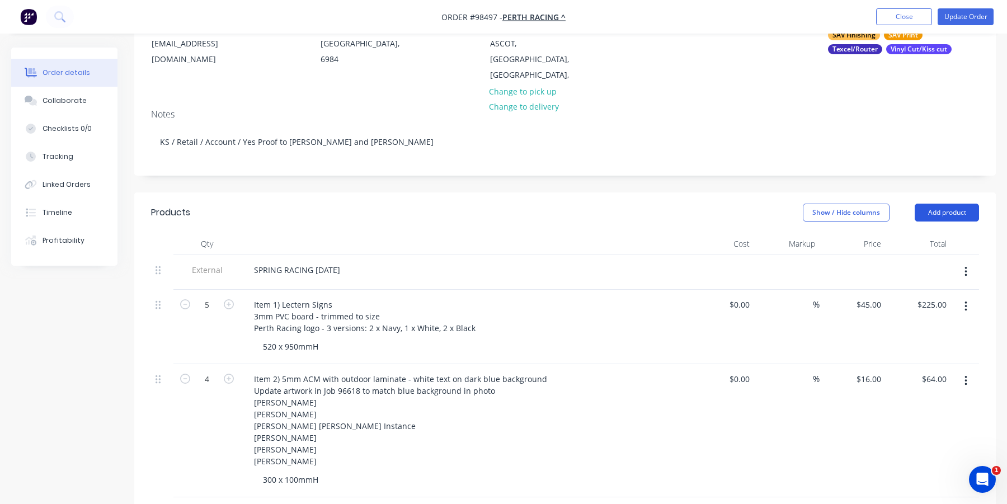
click at [939, 204] on button "Add product" at bounding box center [946, 213] width 64 height 18
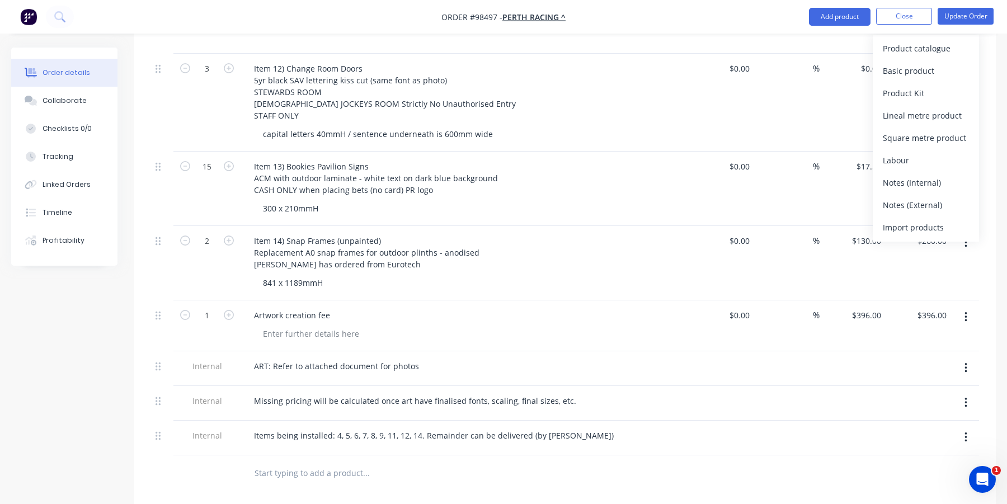
scroll to position [1454, 0]
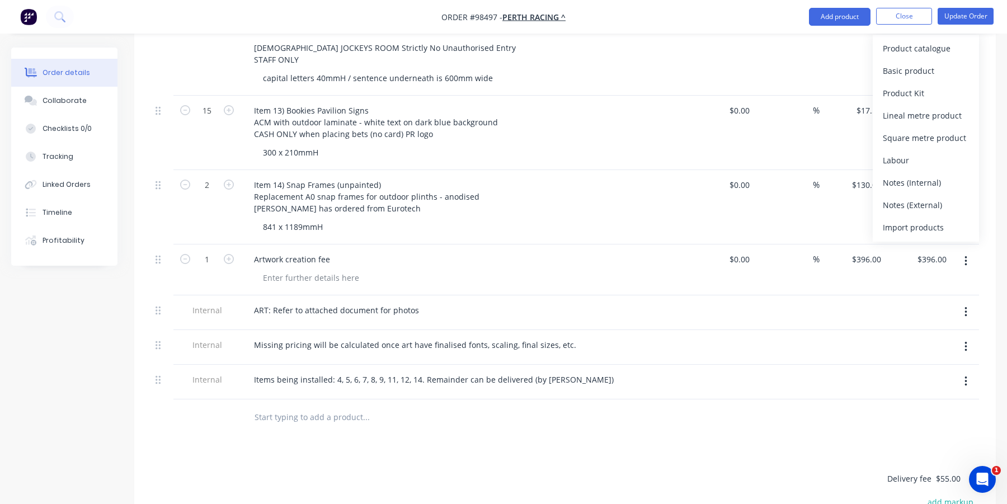
click at [328, 411] on input "text" at bounding box center [366, 417] width 224 height 22
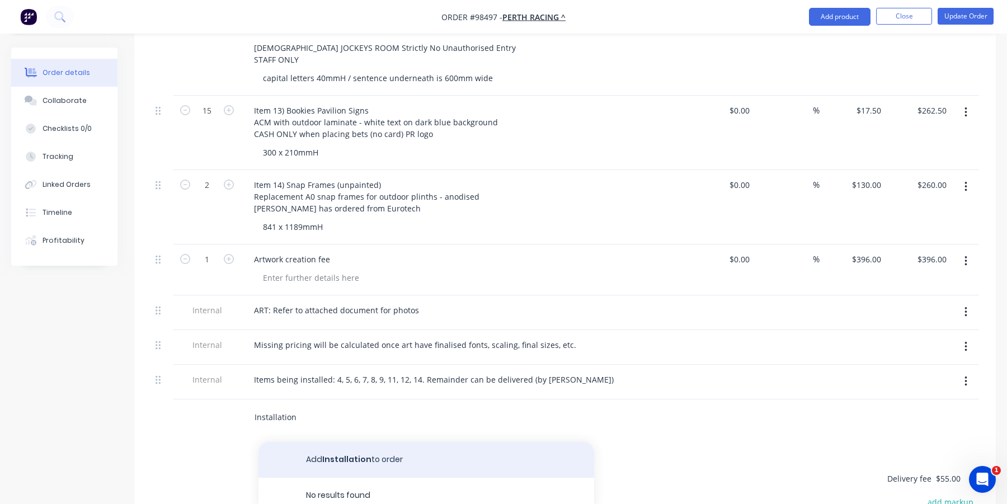
type input "Installation"
click at [329, 462] on button "Add Installation to order" at bounding box center [426, 460] width 336 height 36
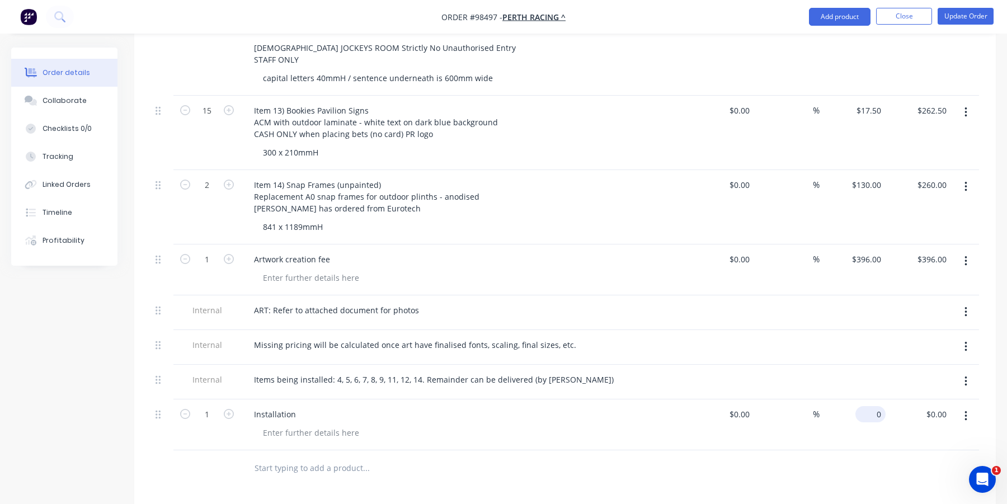
click at [863, 409] on div "0 $0.00" at bounding box center [852, 424] width 66 height 51
type input "$720.00"
click at [852, 450] on div at bounding box center [565, 468] width 828 height 36
click at [871, 408] on input "720" at bounding box center [875, 414] width 19 height 16
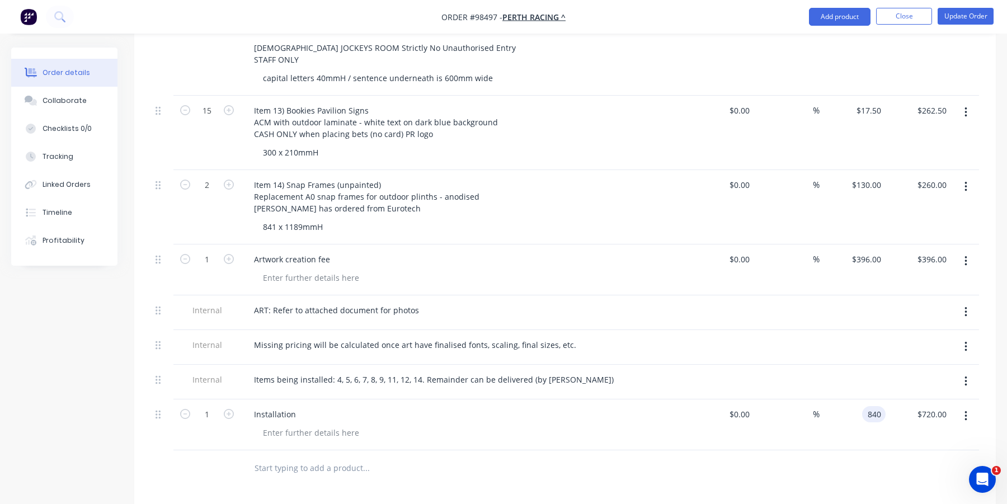
type input "$840.00"
click at [859, 425] on div "$840.00 840" at bounding box center [852, 424] width 66 height 51
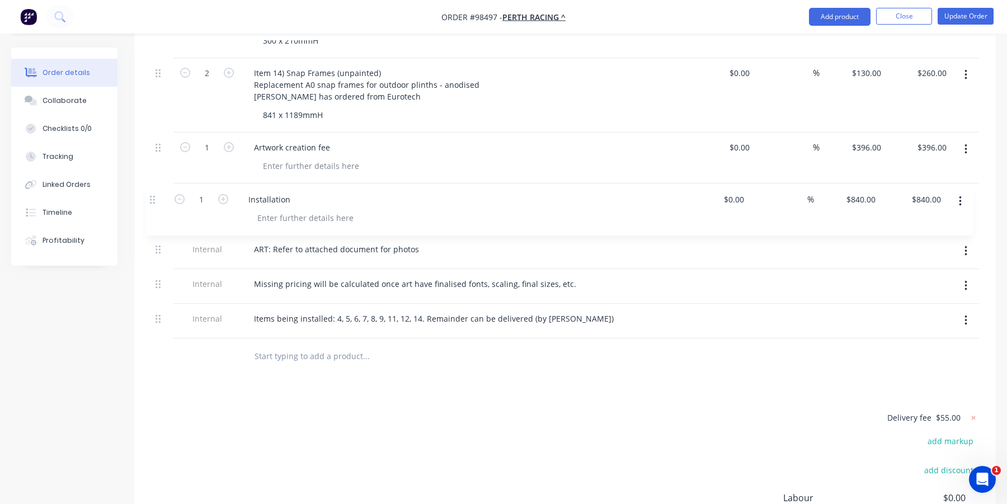
drag, startPoint x: 156, startPoint y: 298, endPoint x: 150, endPoint y: 195, distance: 103.1
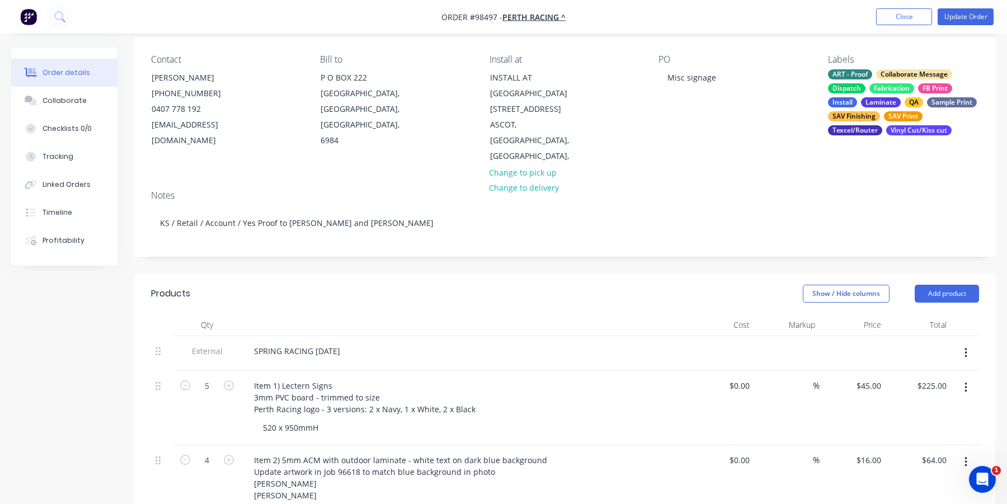
scroll to position [0, 0]
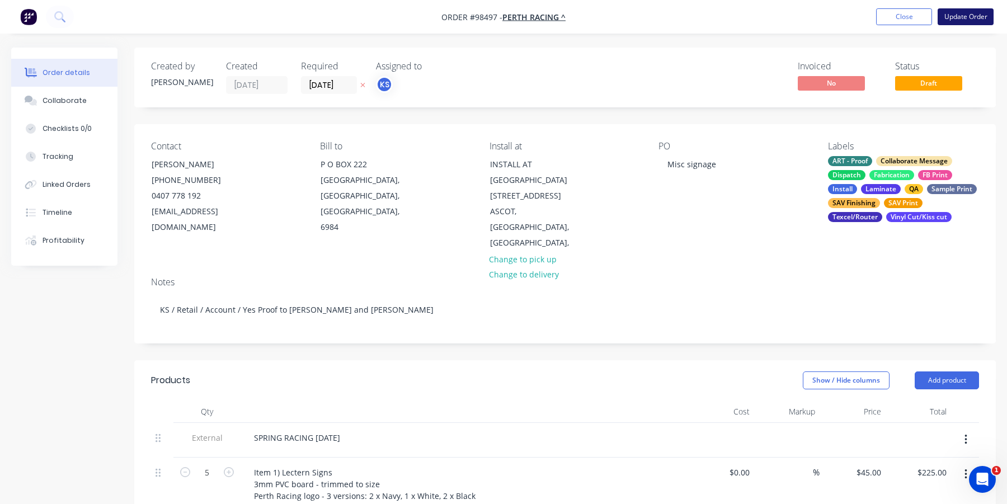
click at [954, 15] on button "Update Order" at bounding box center [965, 16] width 56 height 17
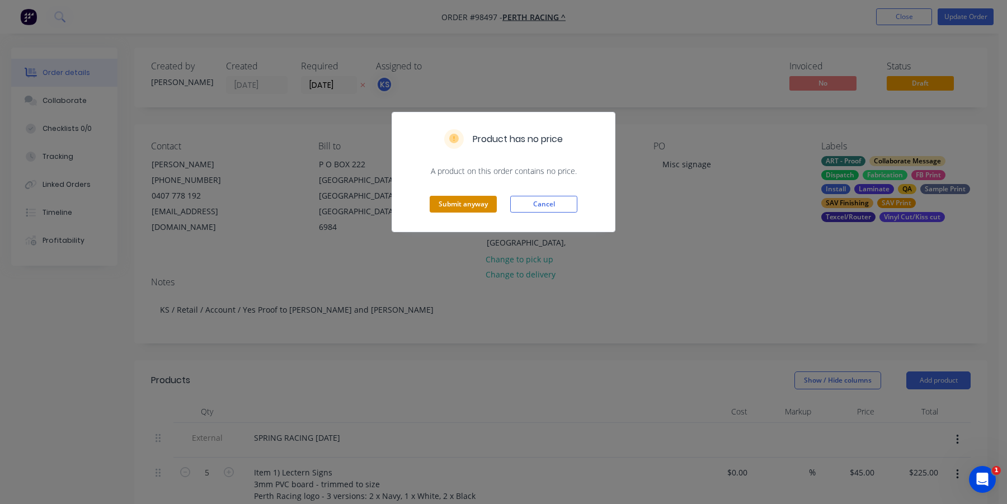
click at [490, 208] on button "Submit anyway" at bounding box center [463, 204] width 67 height 17
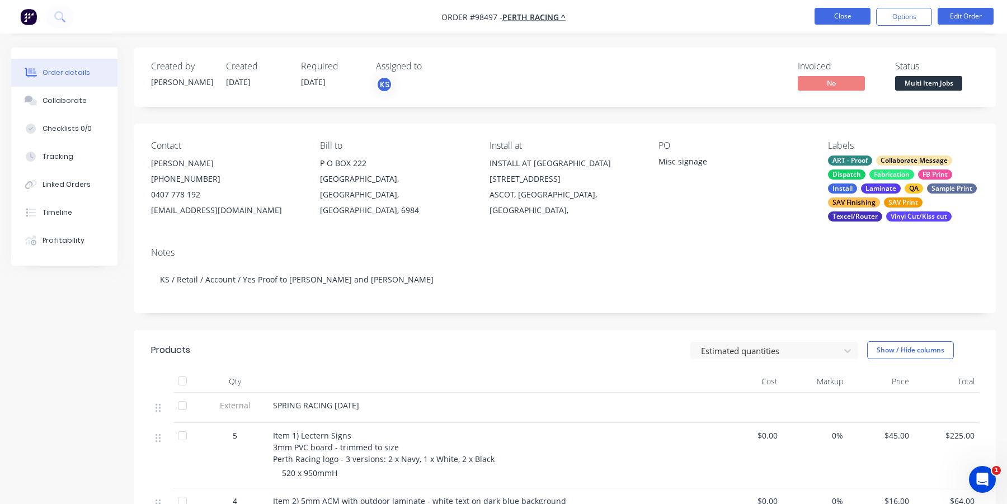
click at [833, 14] on button "Close" at bounding box center [842, 16] width 56 height 17
